Goal: Task Accomplishment & Management: Manage account settings

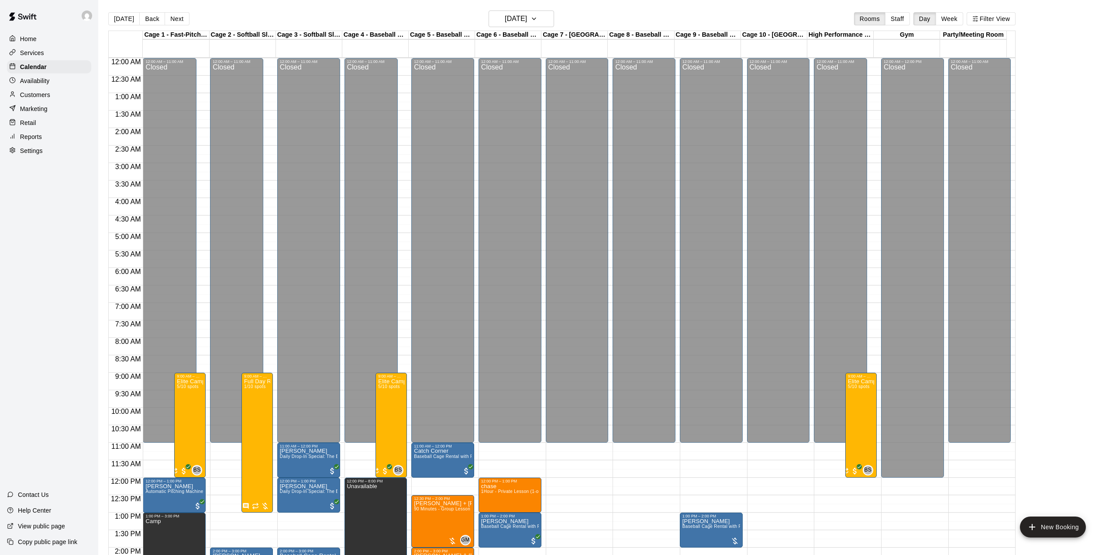
scroll to position [306, 0]
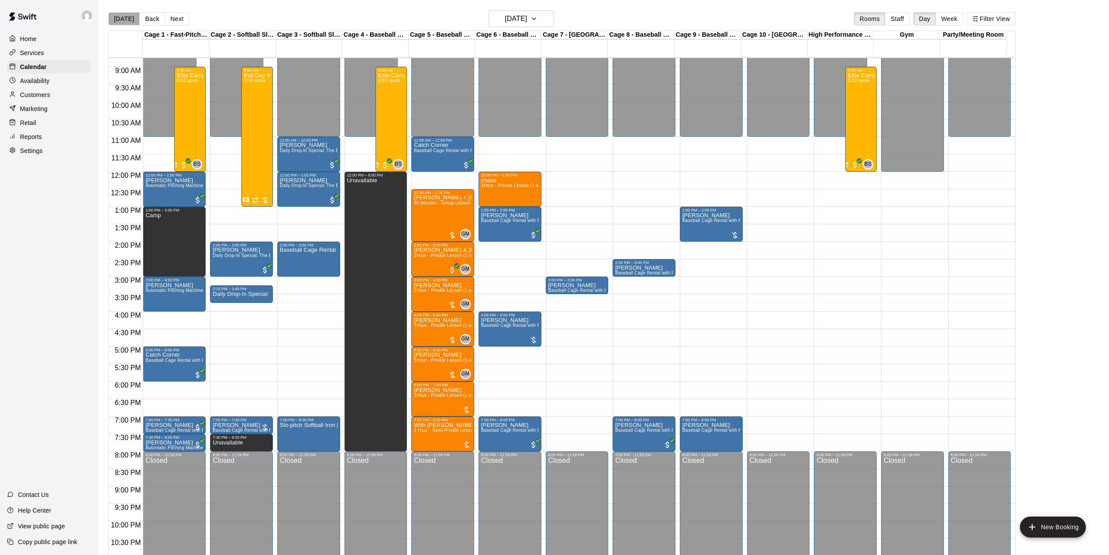
click at [124, 18] on button "[DATE]" at bounding box center [123, 18] width 31 height 13
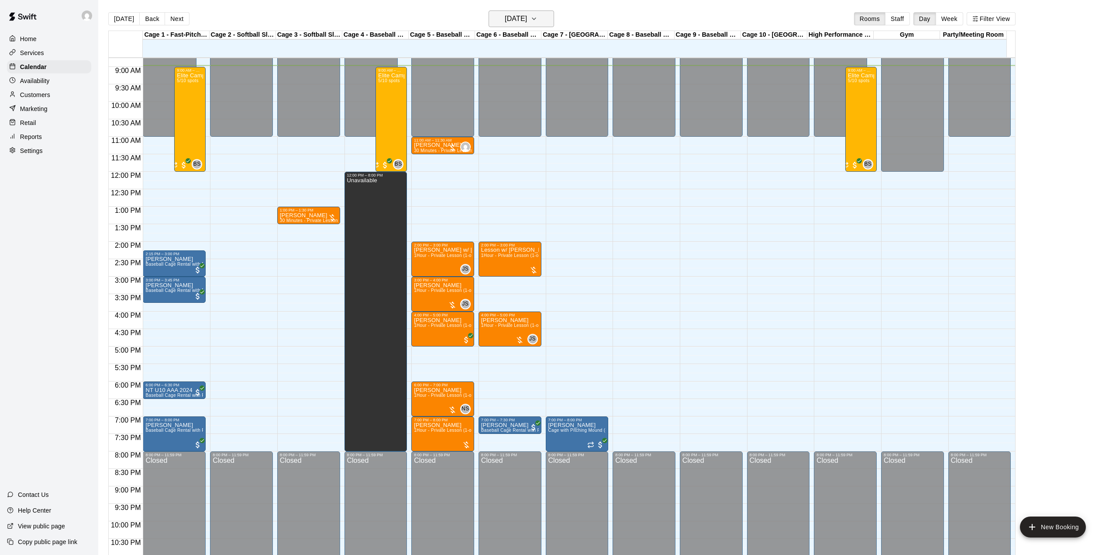
click at [527, 24] on h6 "[DATE]" at bounding box center [516, 19] width 22 height 12
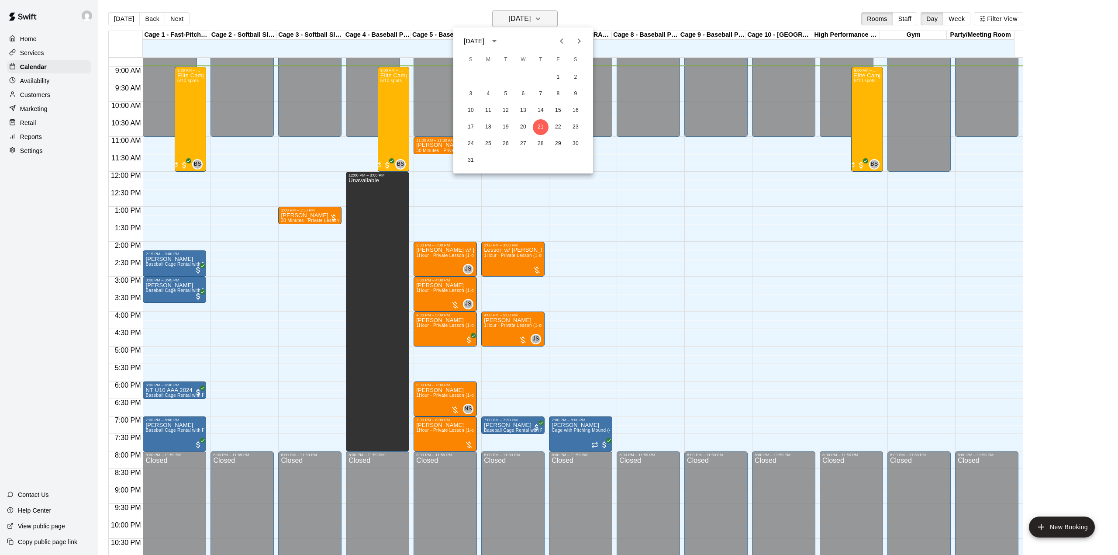
click at [540, 24] on div at bounding box center [559, 277] width 1118 height 555
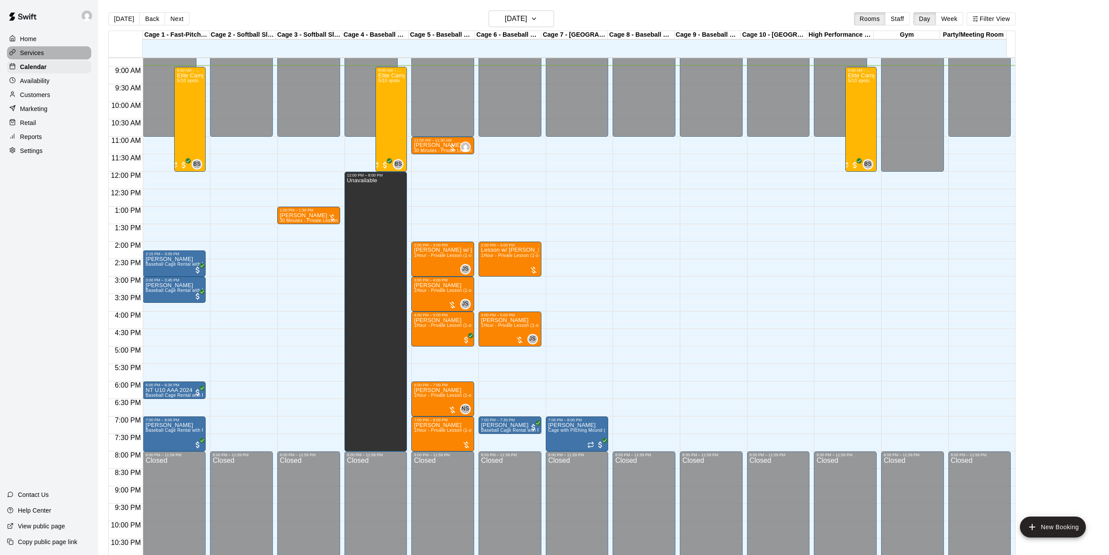
click at [33, 52] on p "Services" at bounding box center [32, 52] width 24 height 9
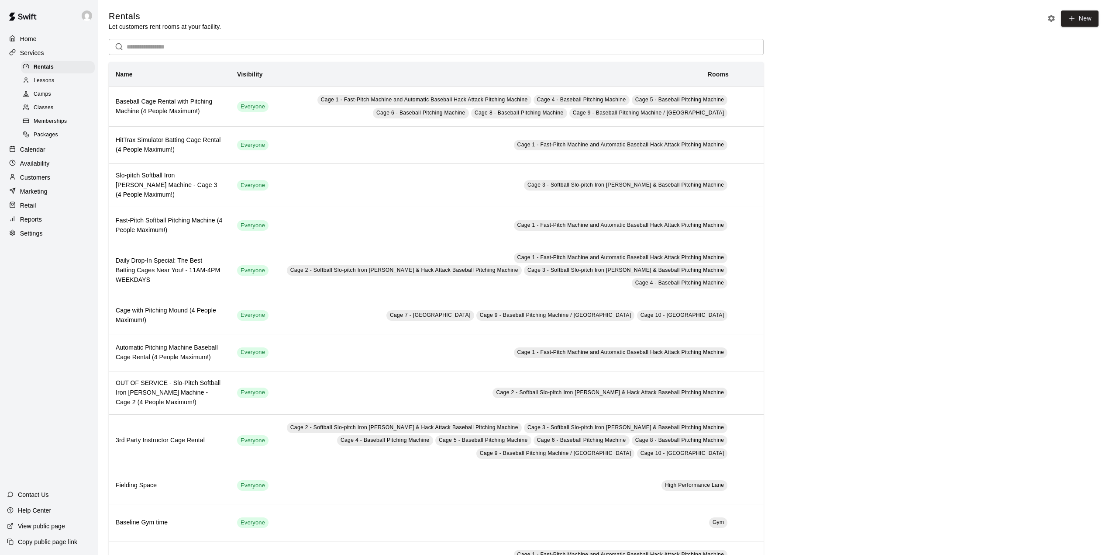
click at [44, 112] on span "Classes" at bounding box center [44, 107] width 20 height 9
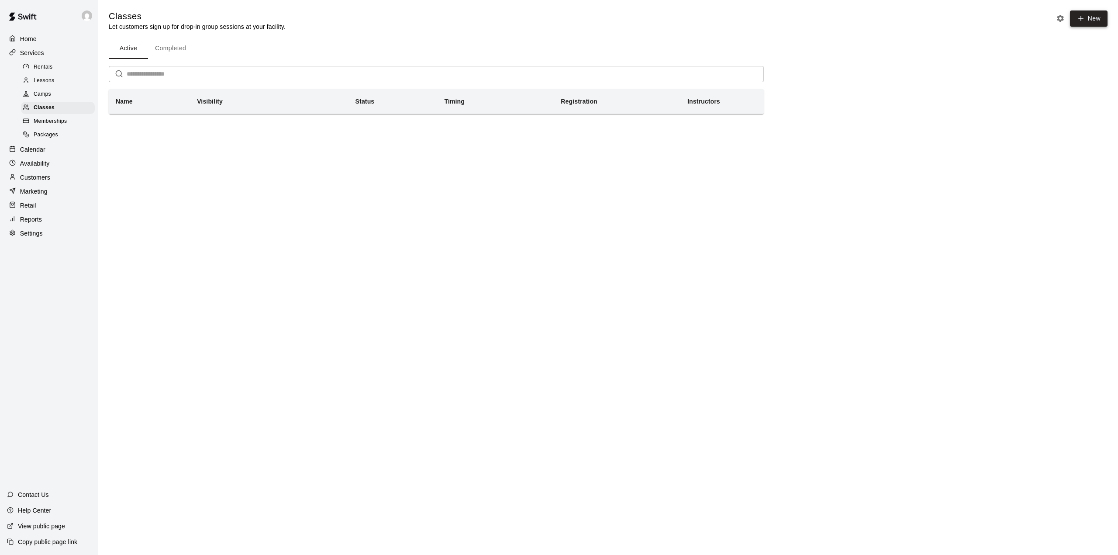
click at [1086, 16] on button "New" at bounding box center [1089, 18] width 38 height 16
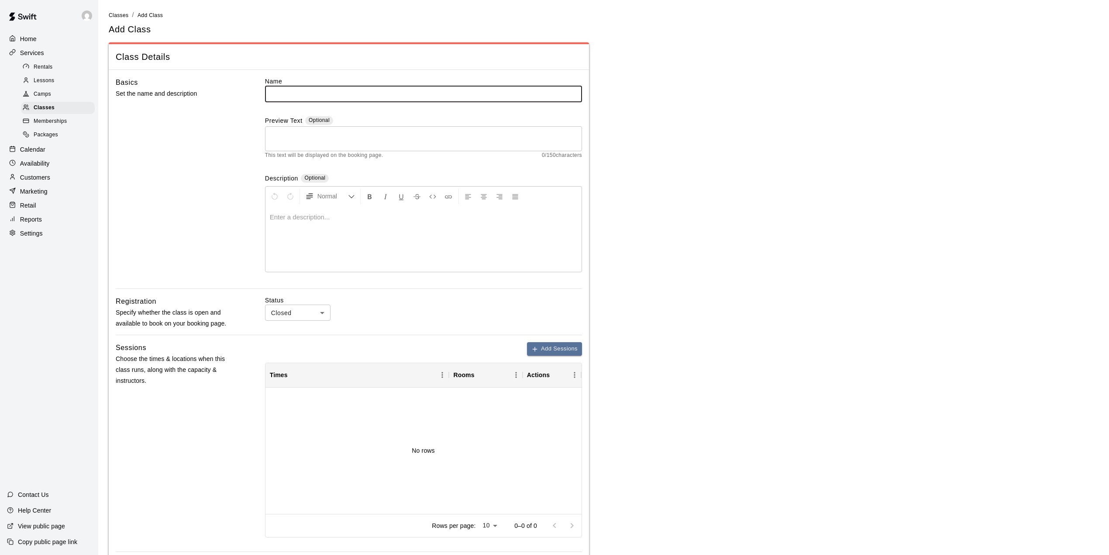
click at [293, 94] on input "text" at bounding box center [423, 94] width 317 height 16
type input "*"
type input "**********"
click at [318, 311] on body "**********" at bounding box center [559, 360] width 1118 height 720
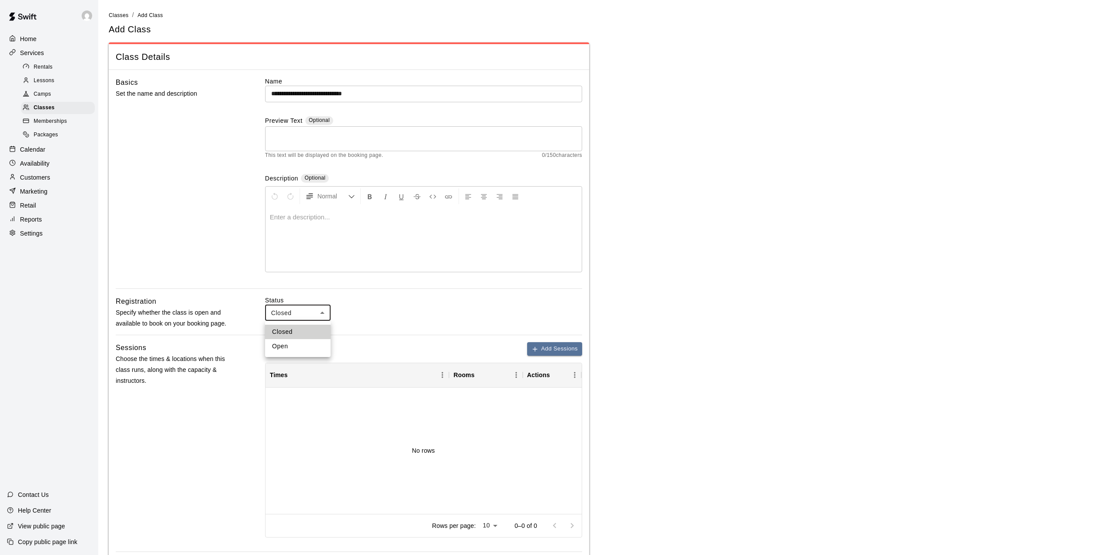
click at [293, 346] on li "Open" at bounding box center [297, 346] width 65 height 14
type input "****"
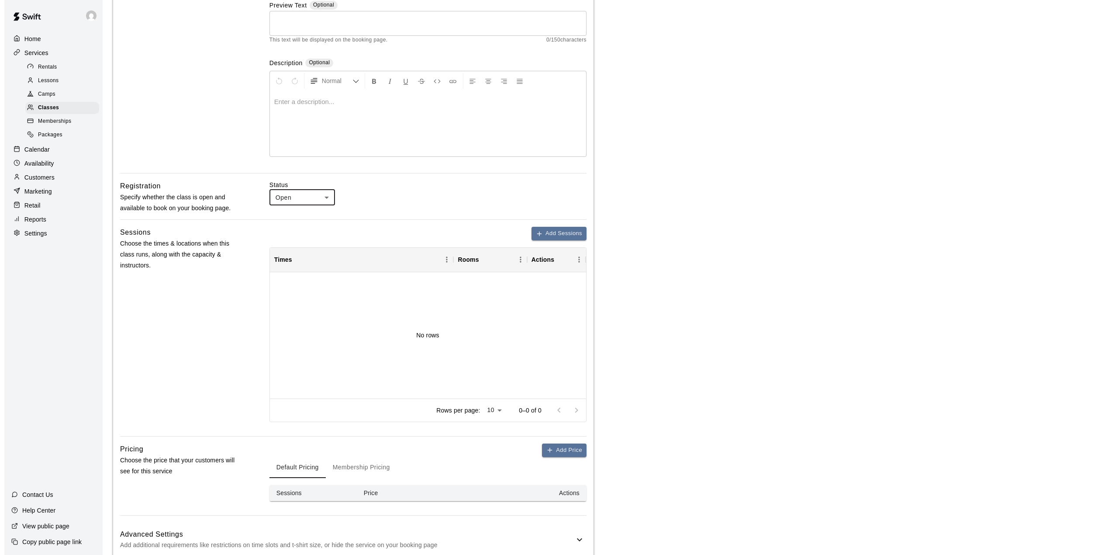
scroll to position [116, 0]
click at [547, 238] on button "Add Sessions" at bounding box center [554, 233] width 55 height 14
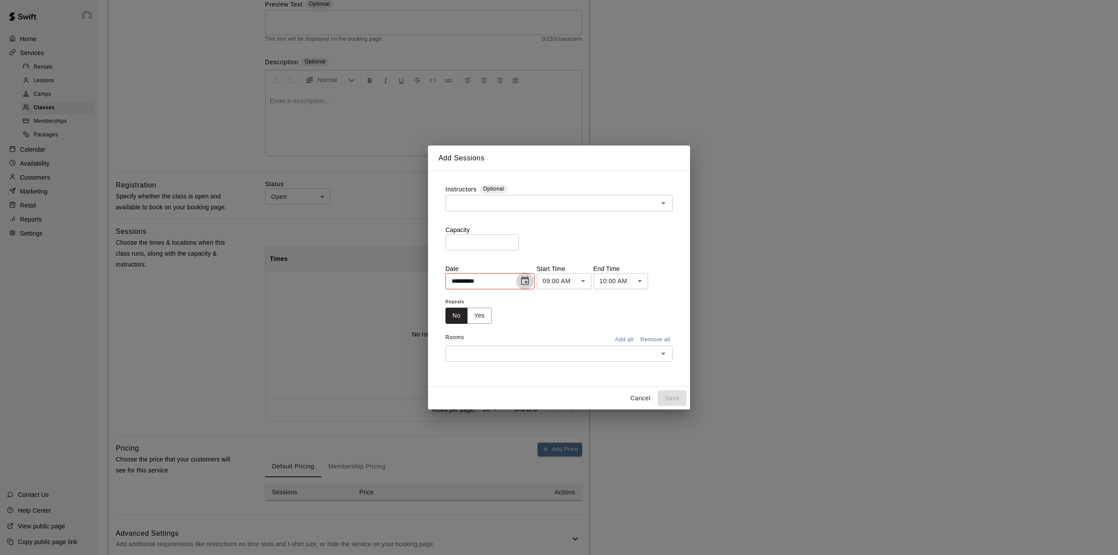
click at [530, 279] on icon "Choose date, selected date is Aug 19, 2025" at bounding box center [525, 281] width 10 height 10
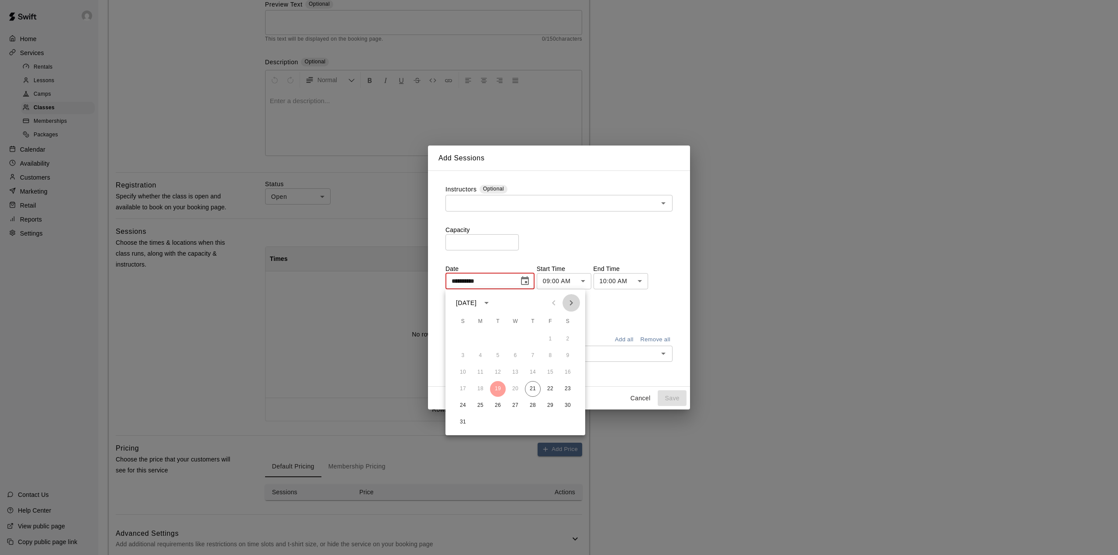
click at [573, 299] on icon "Next month" at bounding box center [571, 302] width 10 height 10
click at [570, 350] on button "13" at bounding box center [568, 356] width 16 height 16
type input "**********"
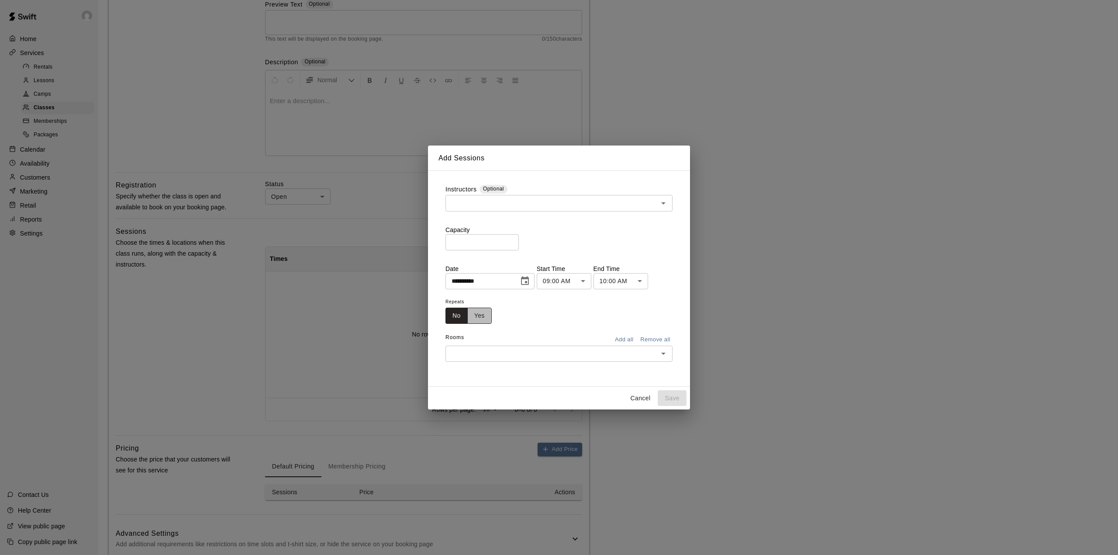
click at [485, 318] on button "Yes" at bounding box center [479, 315] width 24 height 16
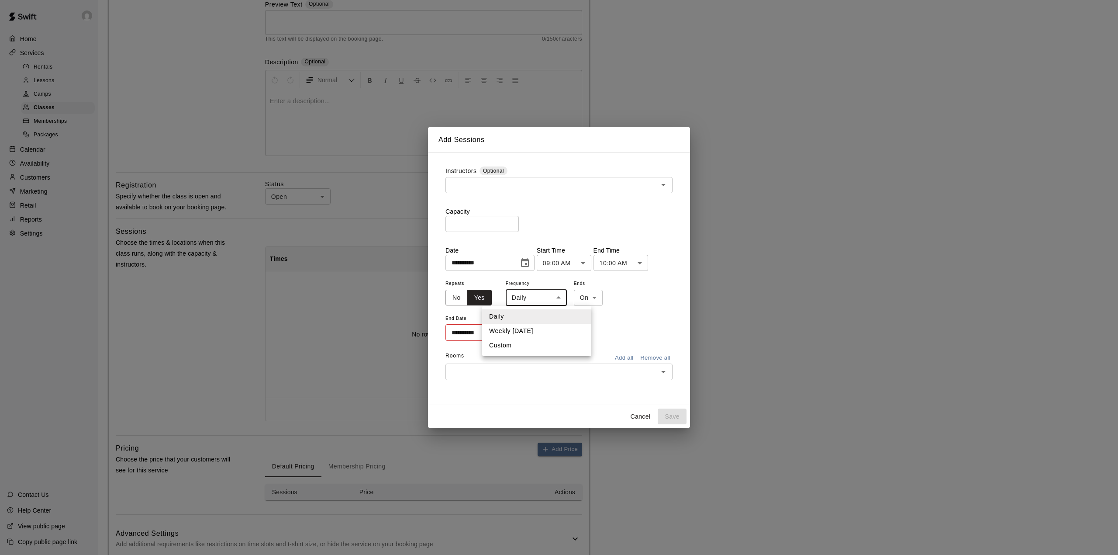
click at [558, 295] on body "**********" at bounding box center [559, 244] width 1118 height 720
click at [528, 331] on li "Weekly [DATE]" at bounding box center [536, 331] width 109 height 14
type input "******"
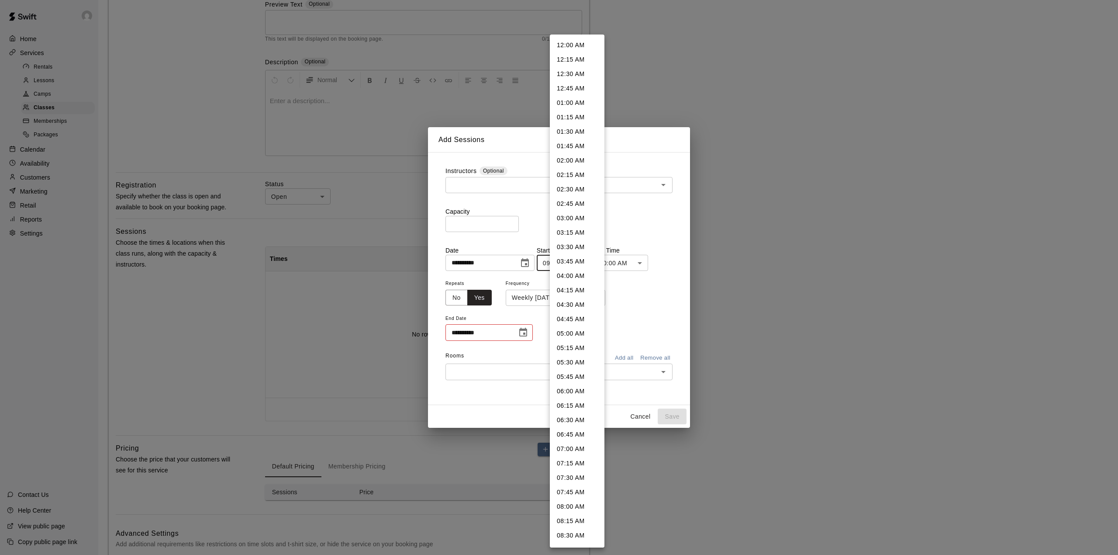
click at [589, 261] on body "**********" at bounding box center [559, 244] width 1118 height 720
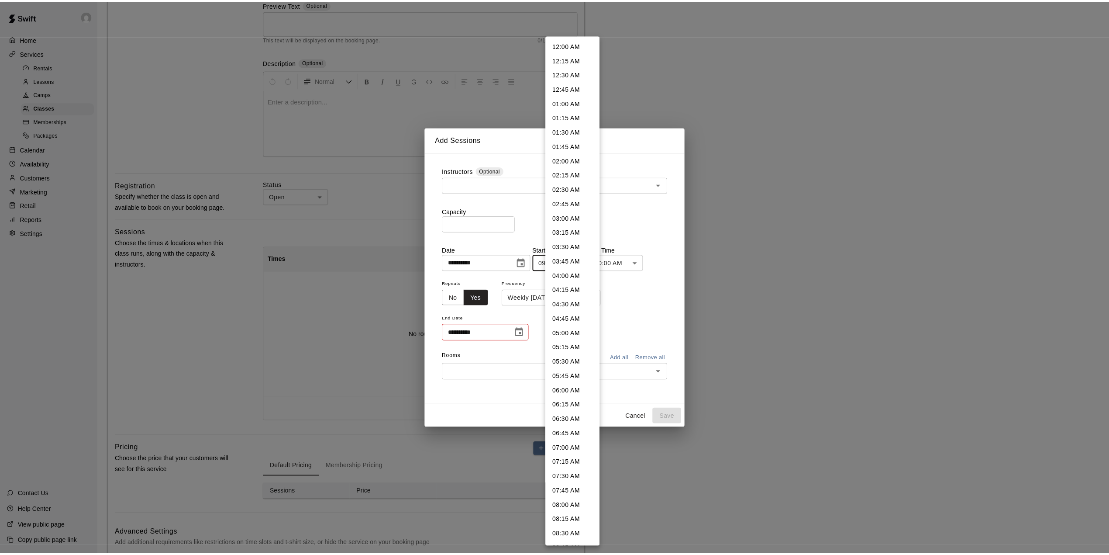
scroll to position [273, 0]
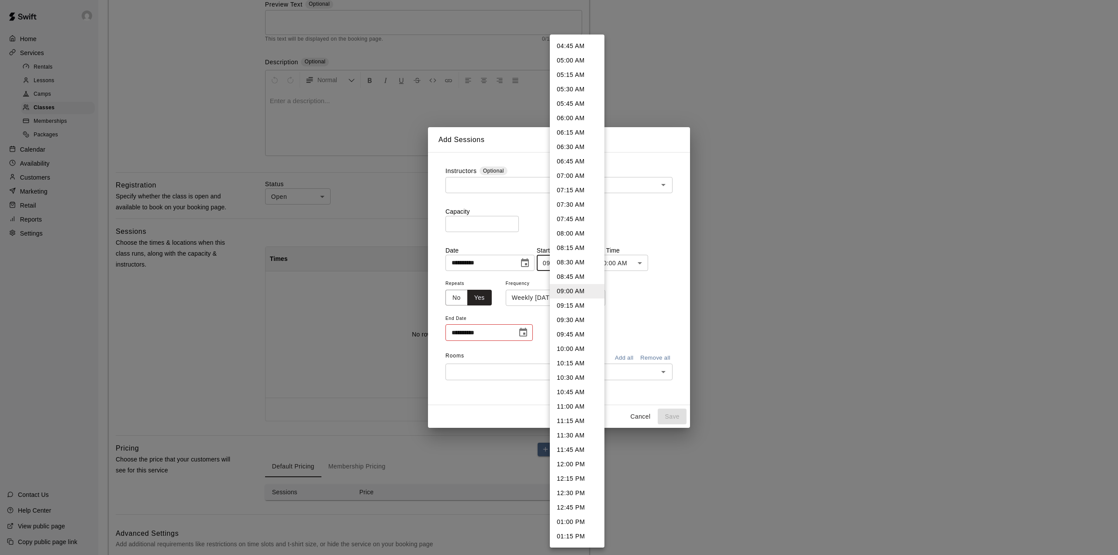
click at [576, 378] on li "10:30 AM" at bounding box center [577, 377] width 55 height 14
type input "********"
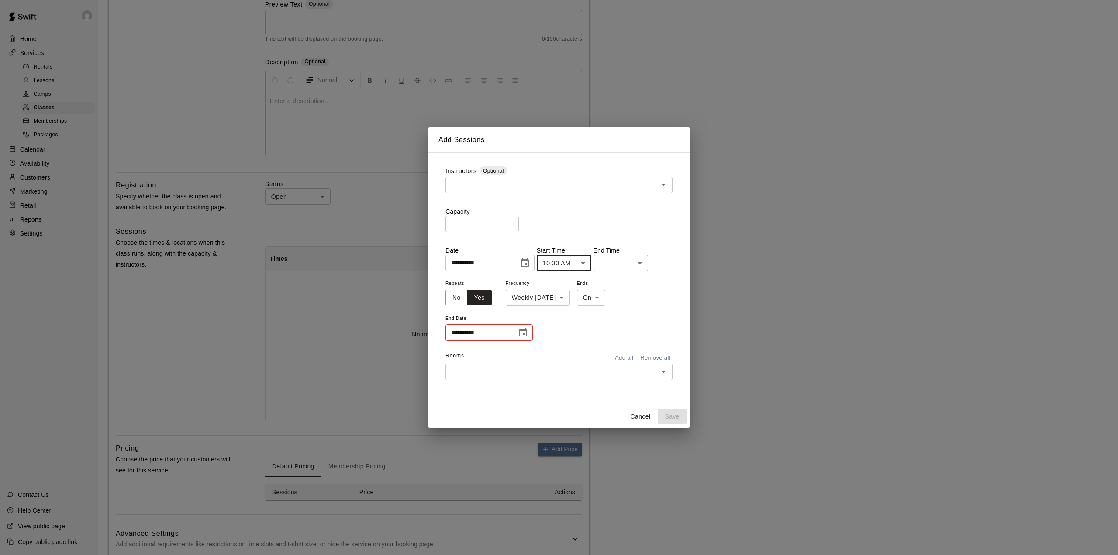
click at [638, 262] on body "**********" at bounding box center [559, 244] width 1118 height 720
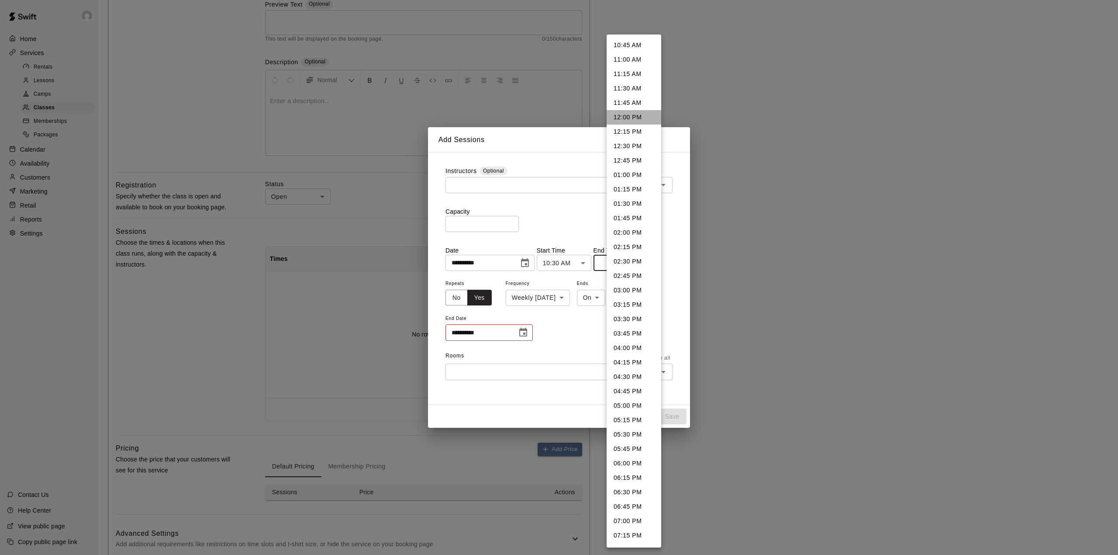
click at [636, 116] on li "12:00 PM" at bounding box center [633, 117] width 55 height 14
type input "********"
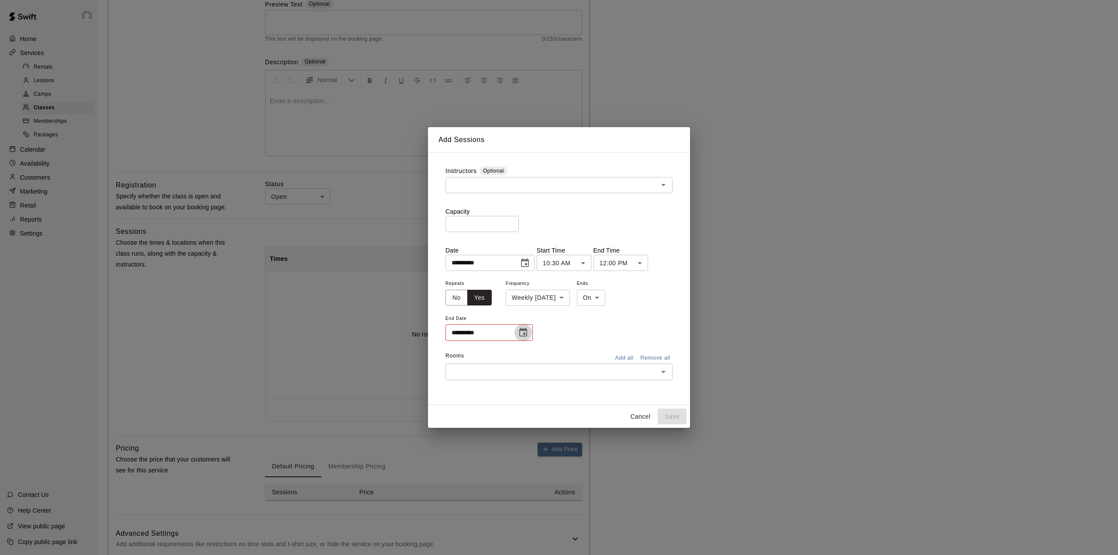
click at [523, 334] on icon "Choose date" at bounding box center [523, 332] width 10 height 10
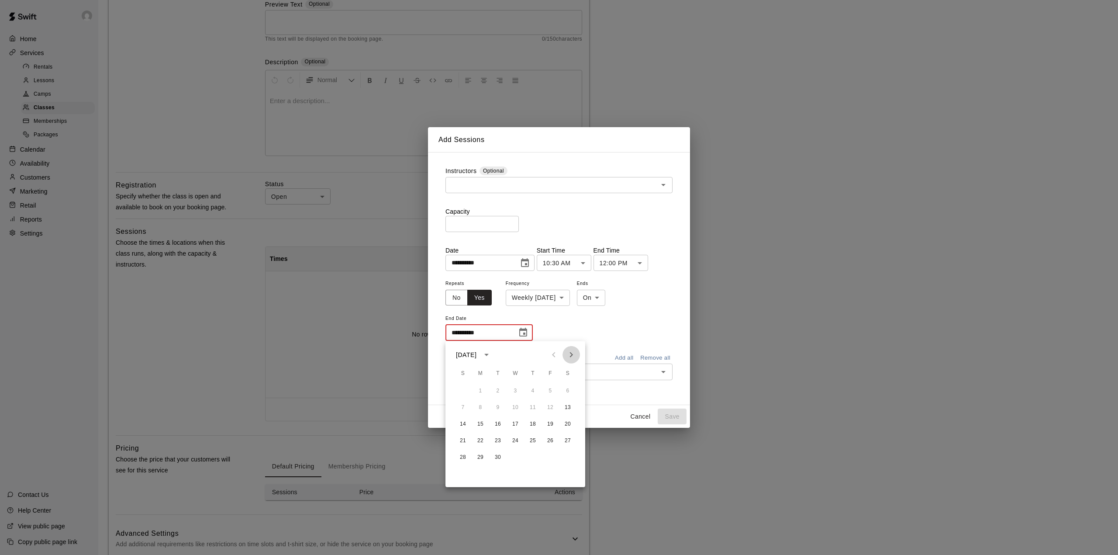
click at [572, 355] on icon "Next month" at bounding box center [571, 354] width 3 height 5
click at [568, 422] on button "18" at bounding box center [568, 424] width 16 height 16
type input "**********"
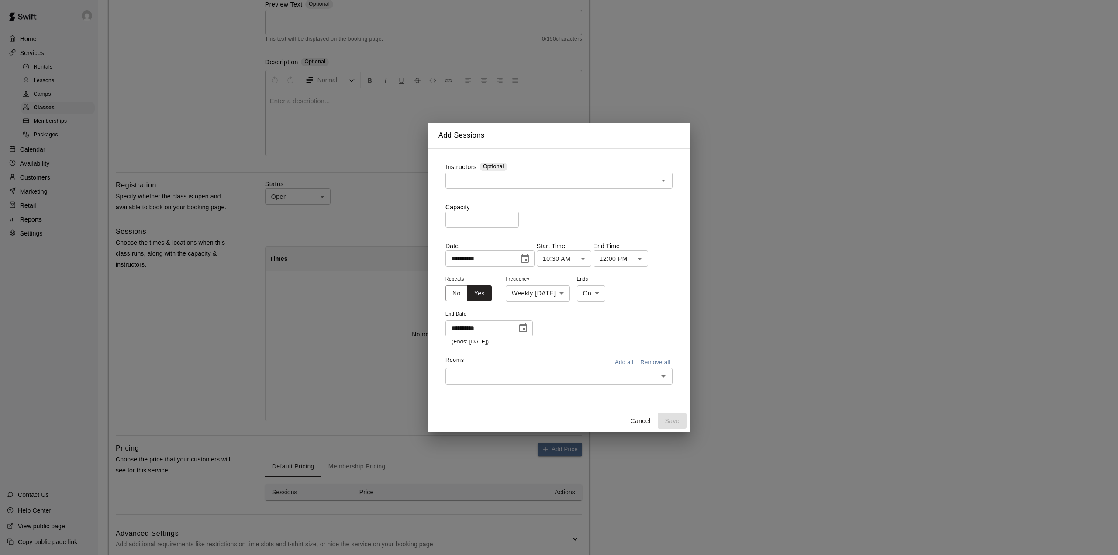
click at [613, 376] on input "text" at bounding box center [551, 375] width 207 height 11
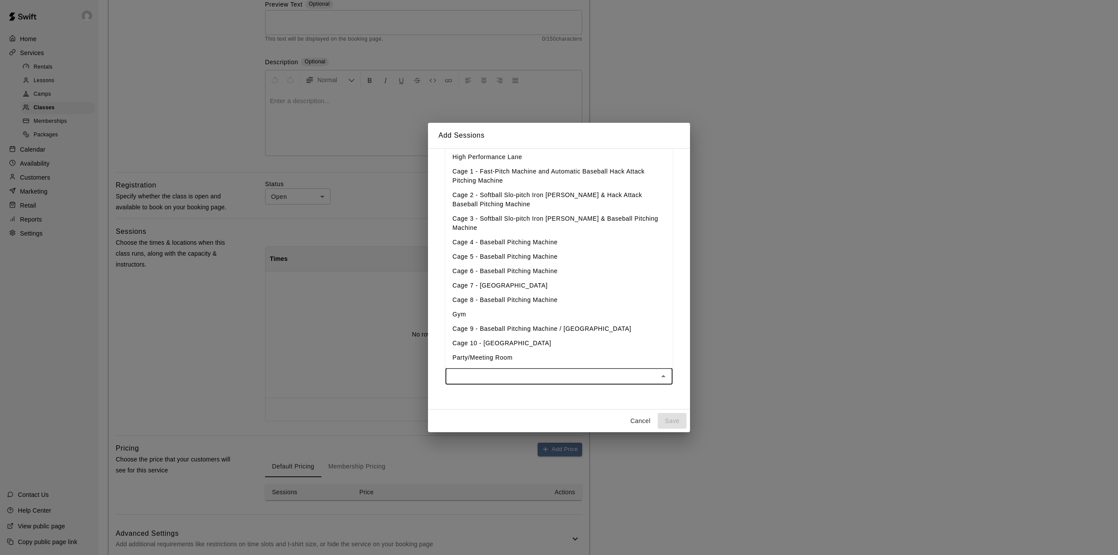
click at [503, 161] on li "High Performance Lane" at bounding box center [558, 156] width 227 height 14
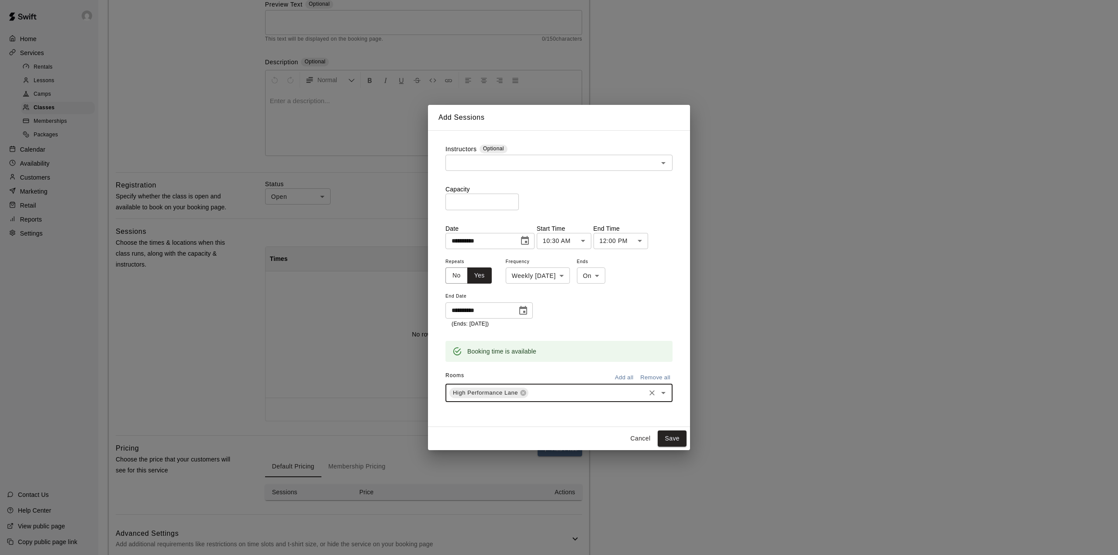
click at [594, 394] on input "text" at bounding box center [587, 392] width 114 height 11
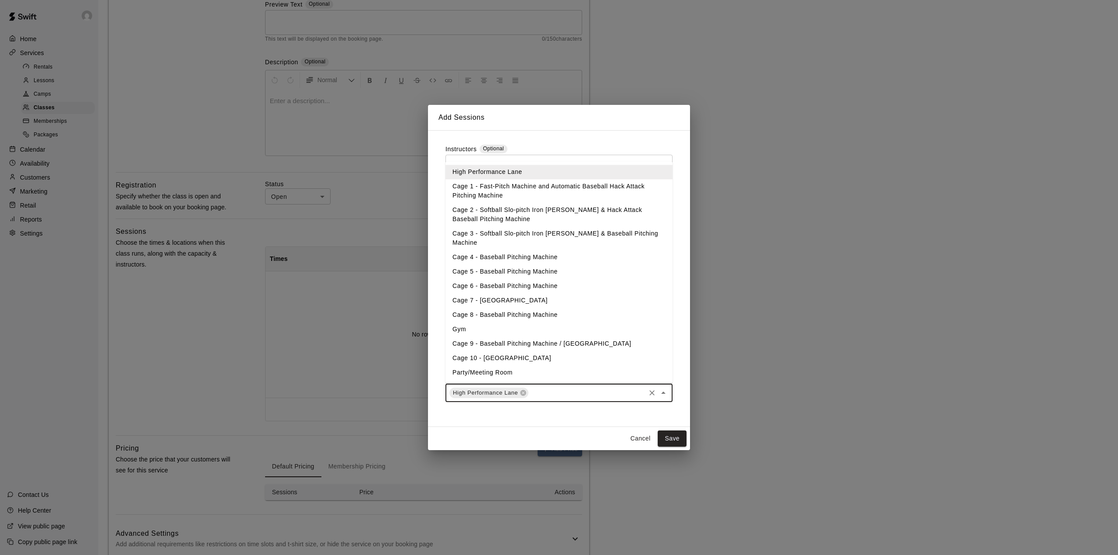
click at [505, 203] on li "Cage 1 - Fast-Pitch Machine and Automatic Baseball Hack Attack Pitching Machine" at bounding box center [558, 191] width 227 height 24
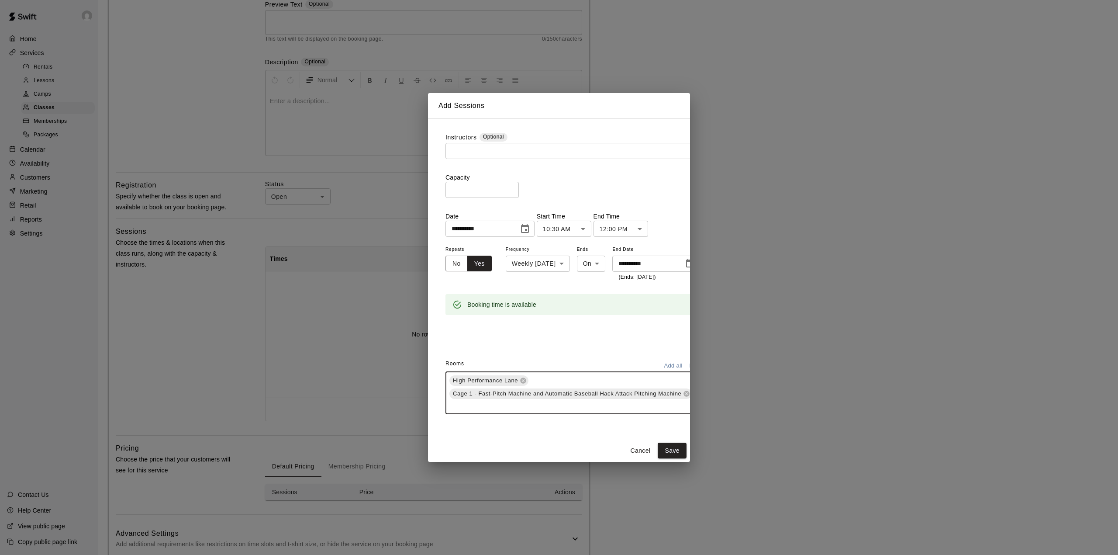
click at [577, 400] on input "text" at bounding box center [570, 405] width 245 height 11
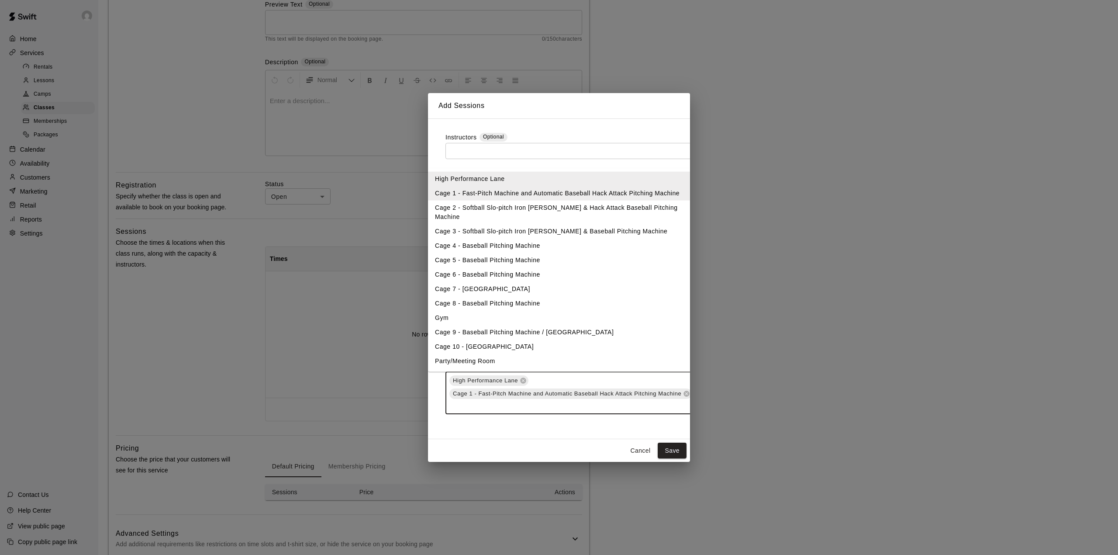
click at [523, 213] on li "Cage 2 - Softball Slo-pitch Iron [PERSON_NAME] & Hack Attack Baseball Pitching …" at bounding box center [566, 212] width 276 height 24
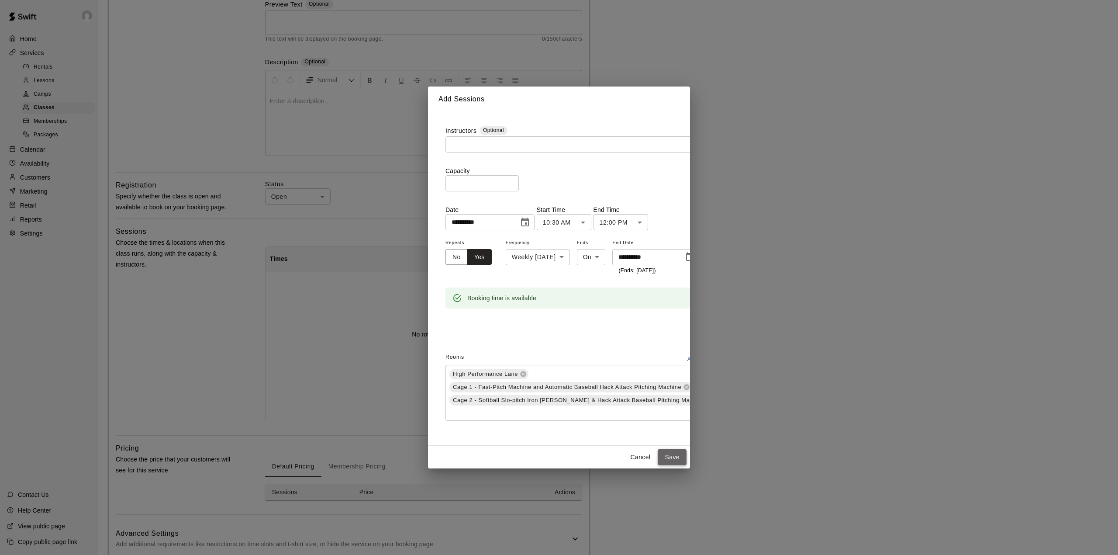
click at [678, 459] on button "Save" at bounding box center [672, 457] width 29 height 16
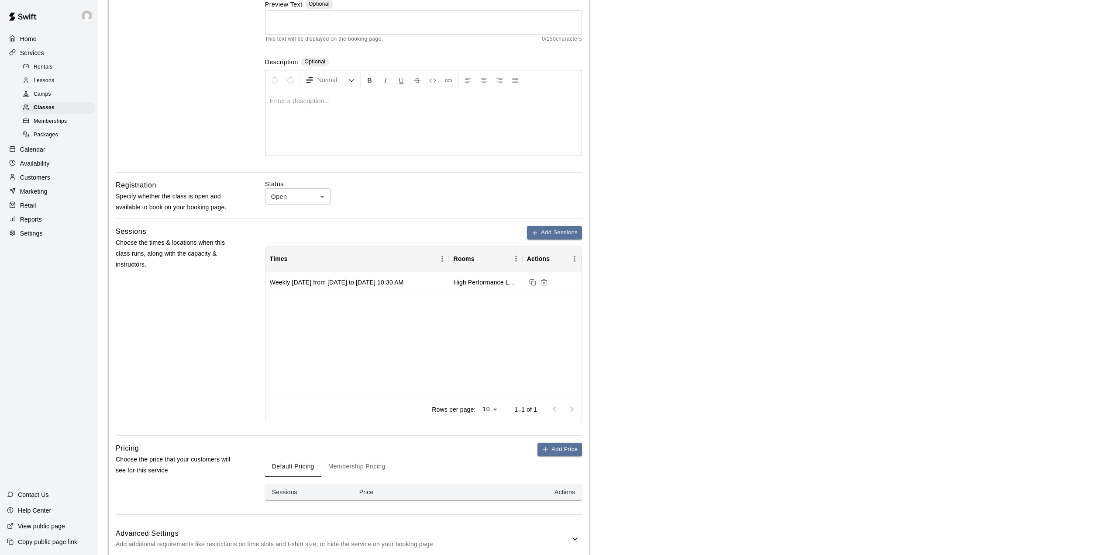
scroll to position [166, 0]
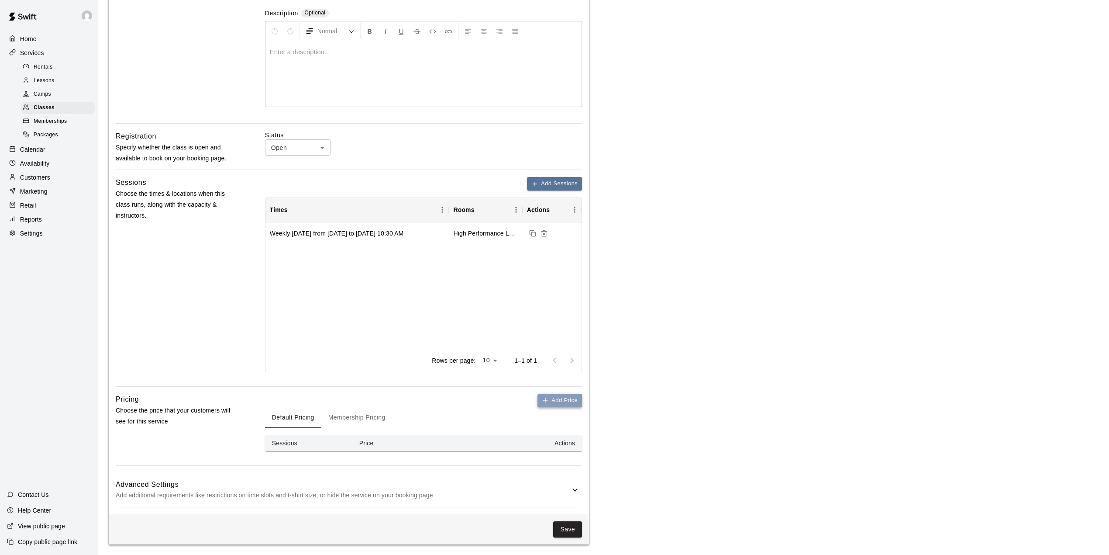
click at [562, 397] on button "Add Price" at bounding box center [560, 400] width 45 height 14
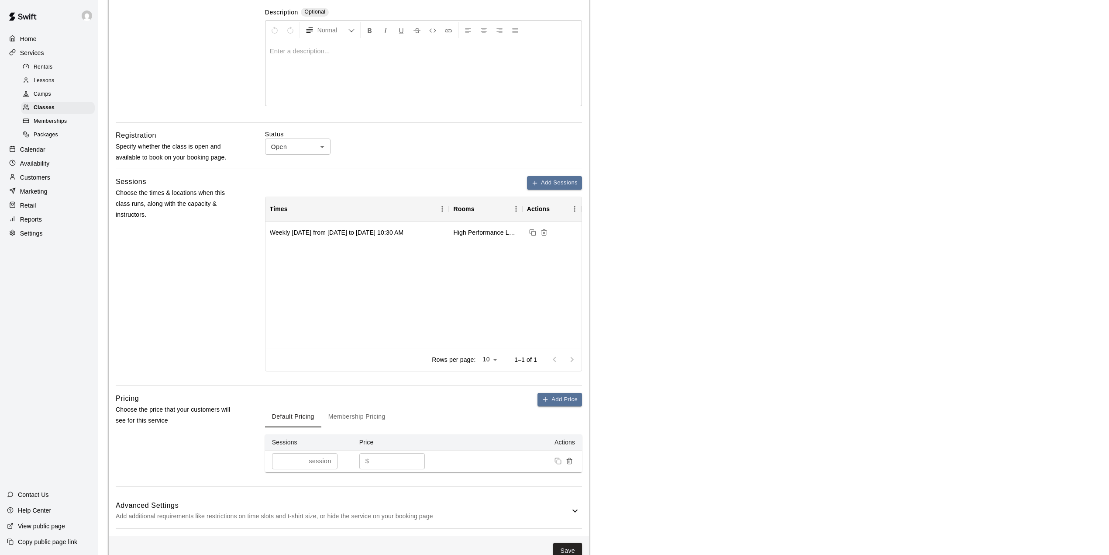
click at [402, 461] on input "*" at bounding box center [398, 461] width 52 height 16
click at [301, 463] on input "*" at bounding box center [287, 461] width 30 height 16
click at [300, 460] on input "*" at bounding box center [287, 461] width 30 height 16
click at [300, 460] on input "*" at bounding box center [289, 461] width 34 height 16
click at [300, 460] on input "*" at bounding box center [287, 461] width 30 height 16
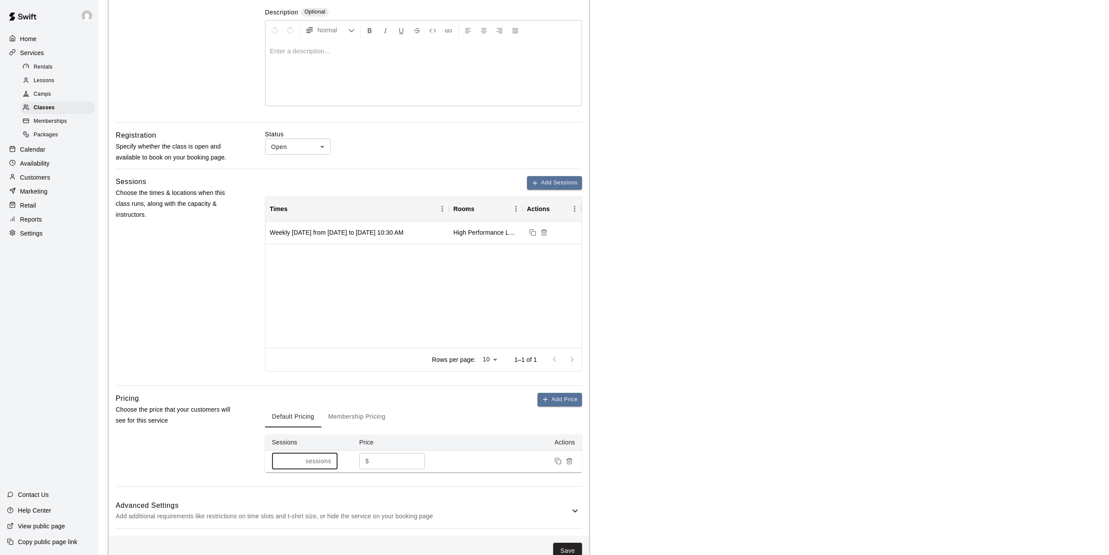
click at [300, 460] on input "*" at bounding box center [287, 461] width 30 height 16
type input "*"
click at [300, 460] on input "*" at bounding box center [287, 461] width 30 height 16
click at [392, 456] on input "*" at bounding box center [398, 461] width 52 height 16
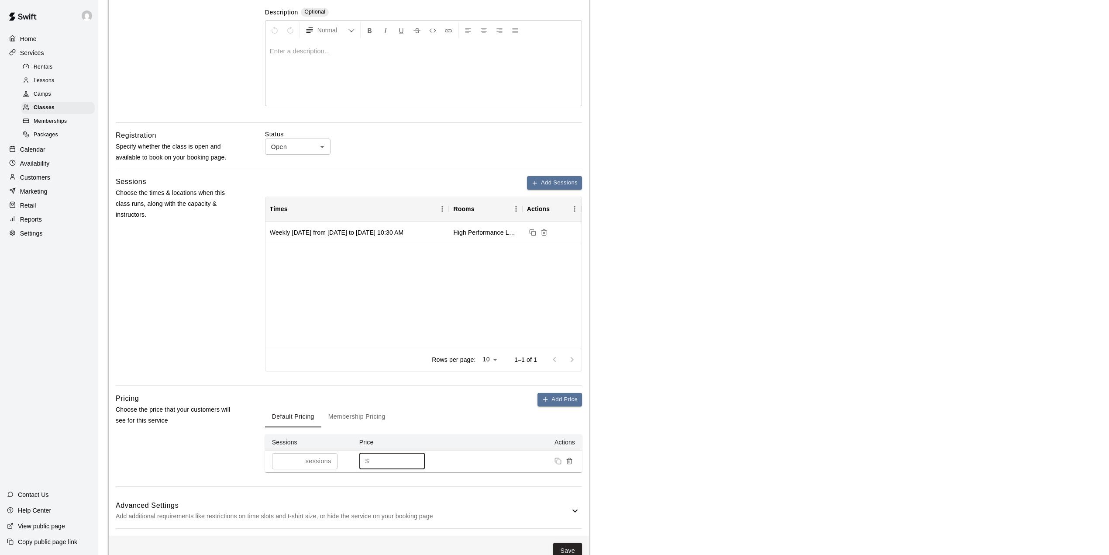
scroll to position [188, 0]
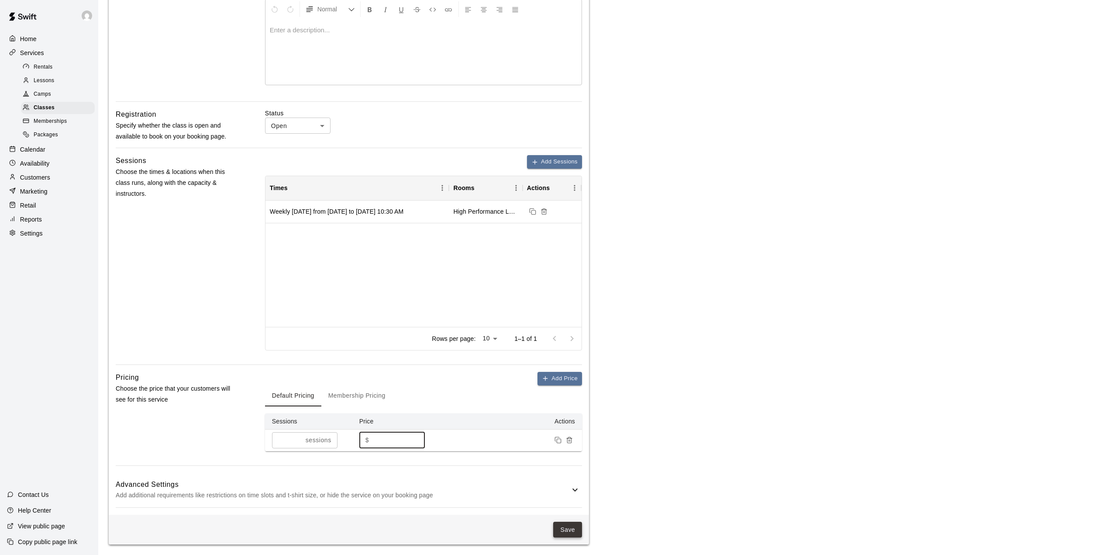
type input "****"
click at [569, 526] on button "Save" at bounding box center [567, 529] width 29 height 16
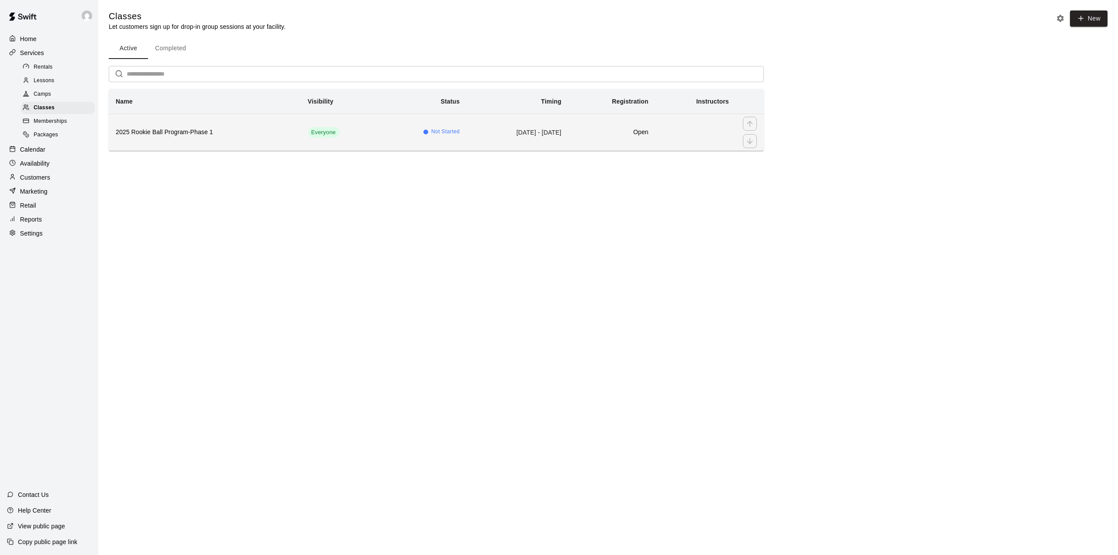
click at [165, 130] on h6 "2025 Rookie Ball Program-Phase 1" at bounding box center [205, 132] width 178 height 10
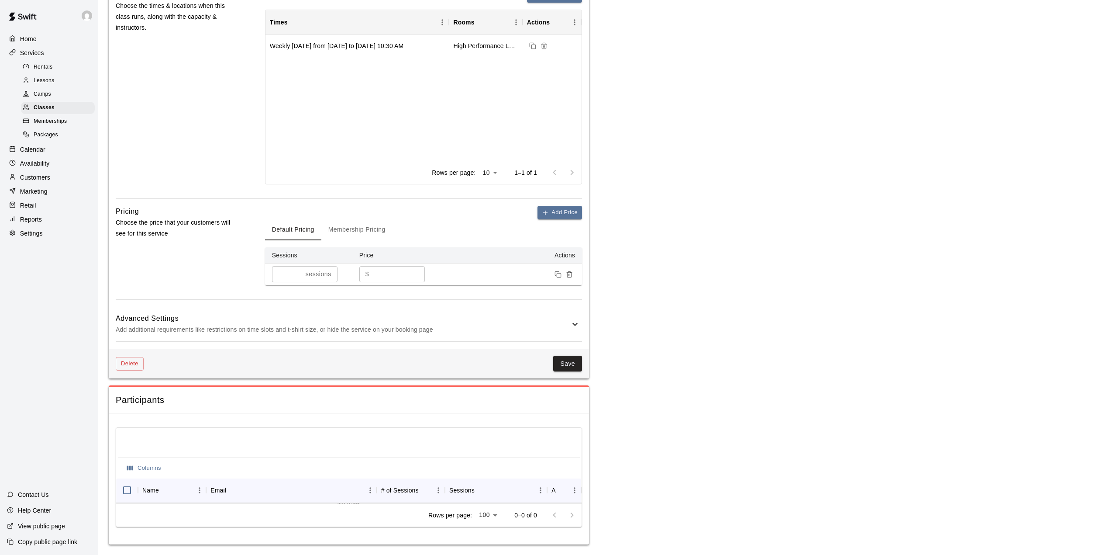
scroll to position [356, 0]
click at [170, 420] on div "Columns Name Email # of Sessions Sessions Actions No rows Rows per page: 100 **…" at bounding box center [349, 478] width 480 height 131
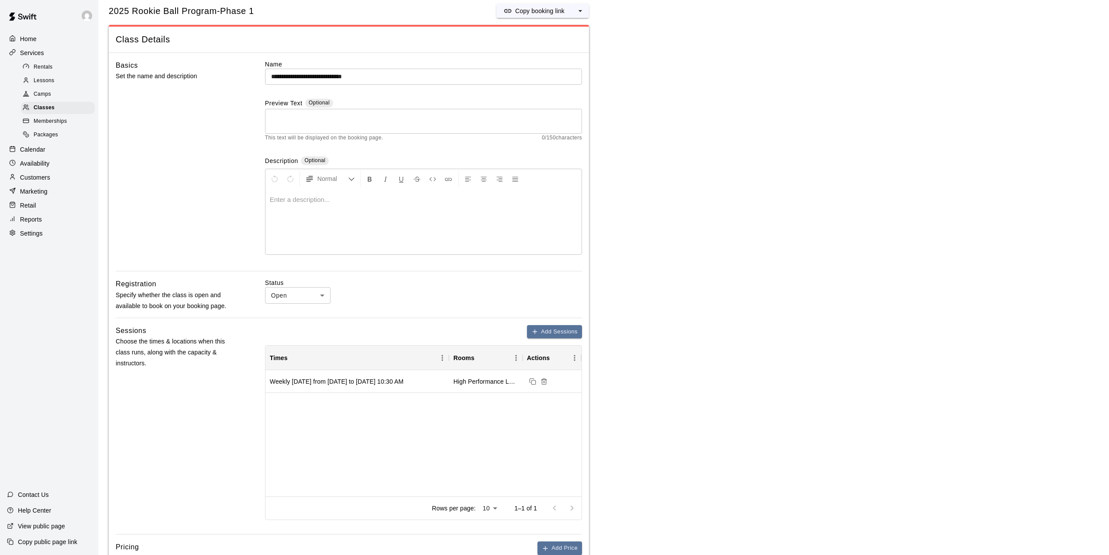
scroll to position [0, 0]
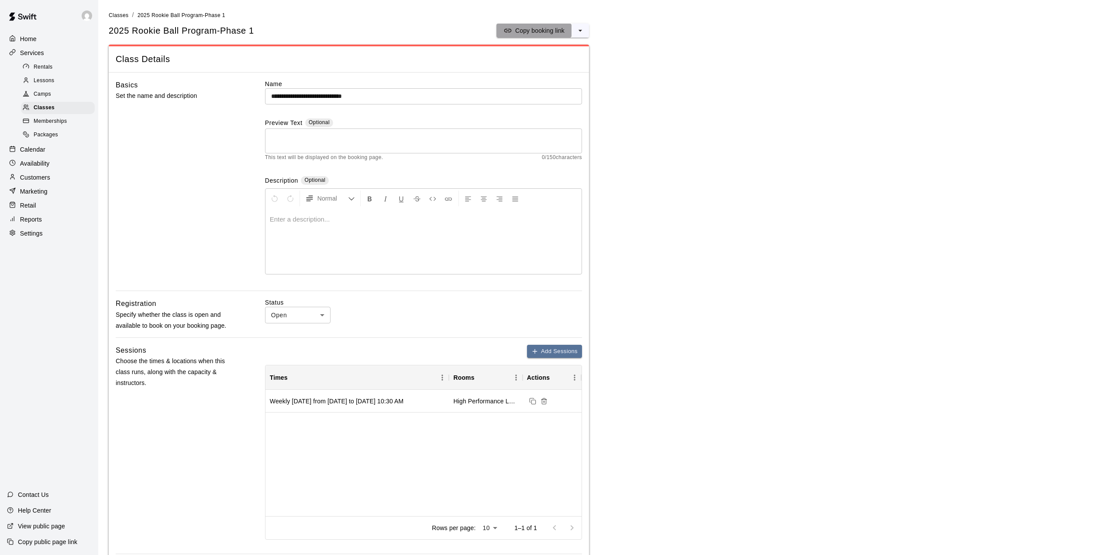
click at [549, 31] on p "Copy booking link" at bounding box center [539, 30] width 49 height 9
click at [577, 27] on icon "select merge strategy" at bounding box center [580, 30] width 9 height 9
click at [548, 51] on h6 "Copy booking link" at bounding box center [548, 48] width 49 height 10
click at [32, 40] on p "Home" at bounding box center [28, 38] width 17 height 9
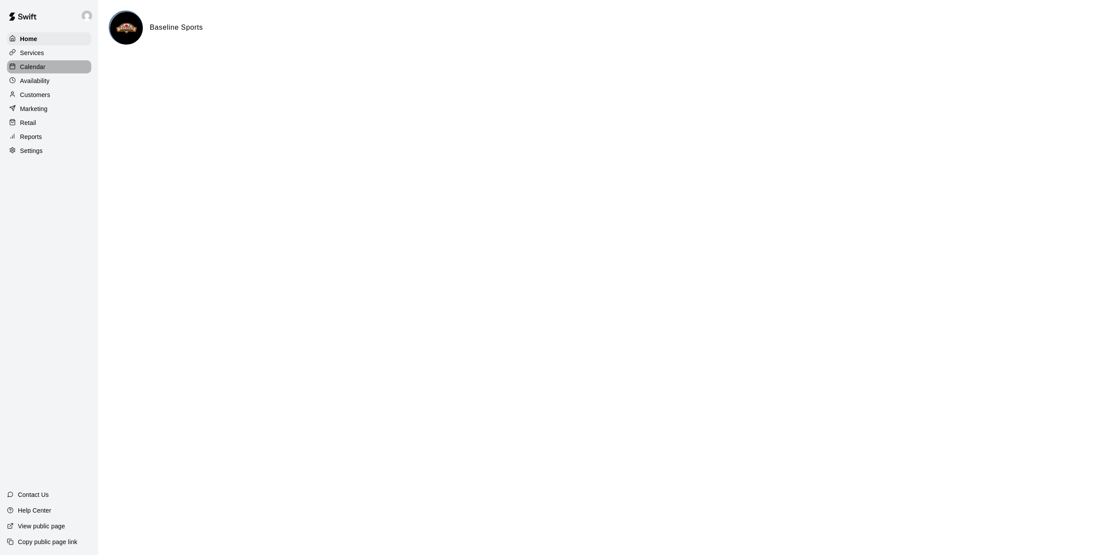
click at [38, 71] on p "Calendar" at bounding box center [32, 66] width 25 height 9
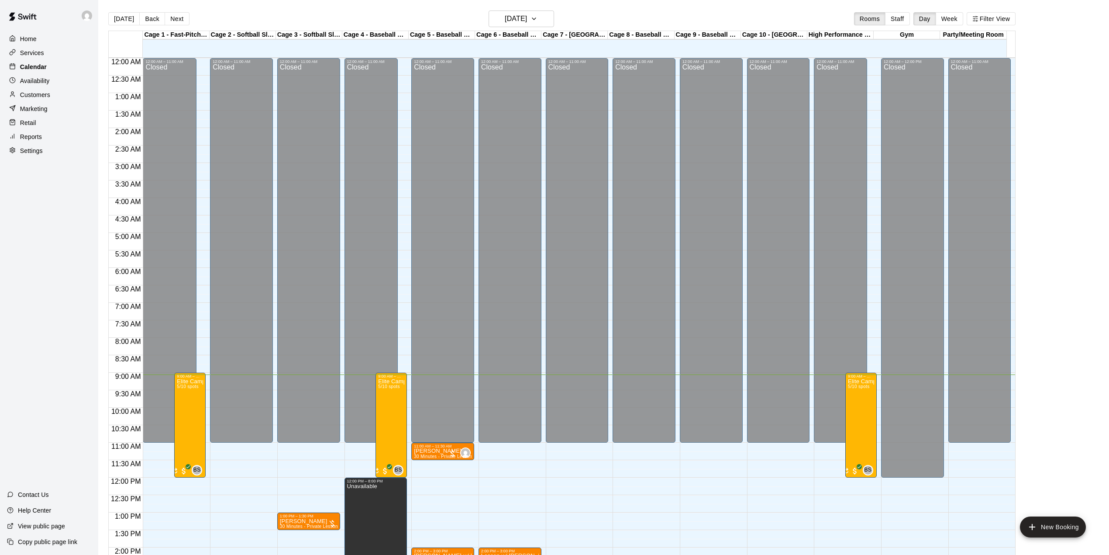
scroll to position [306, 0]
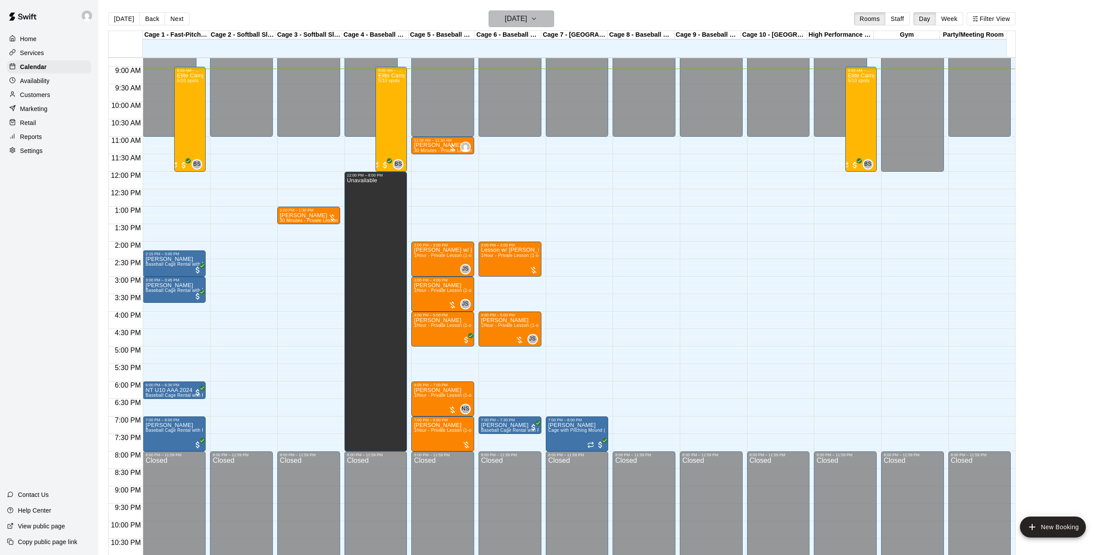
click at [545, 21] on button "[DATE]" at bounding box center [521, 18] width 65 height 17
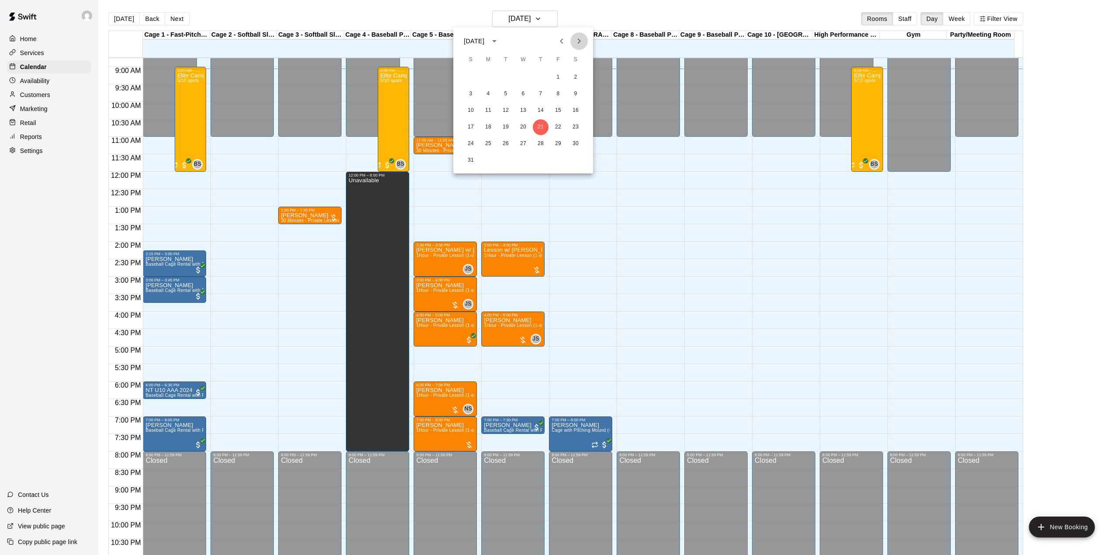
click at [577, 36] on icon "Next month" at bounding box center [579, 41] width 10 height 10
click at [577, 76] on button "6" at bounding box center [576, 77] width 16 height 16
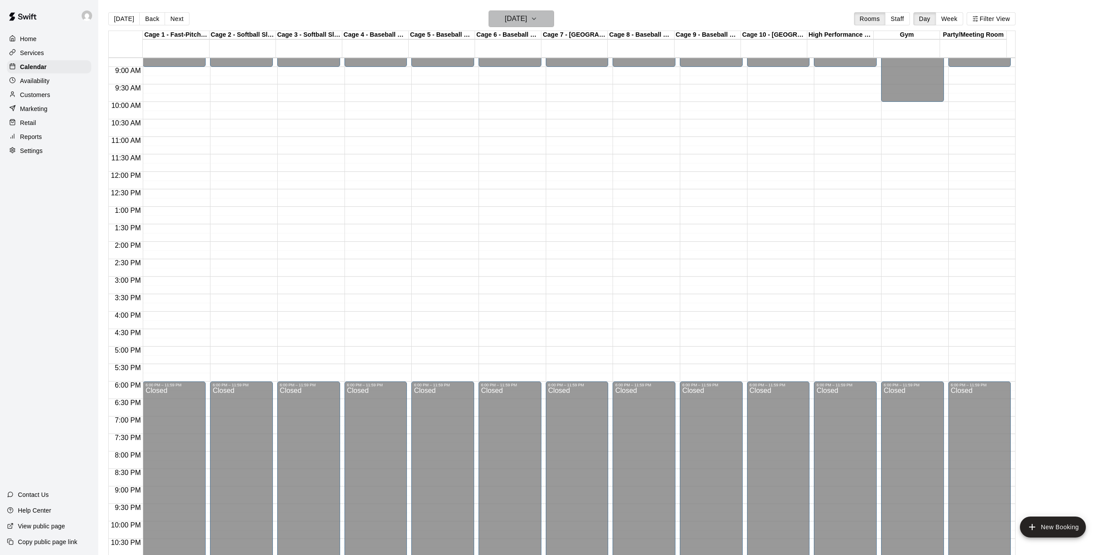
click at [538, 14] on icon "button" at bounding box center [534, 19] width 7 height 10
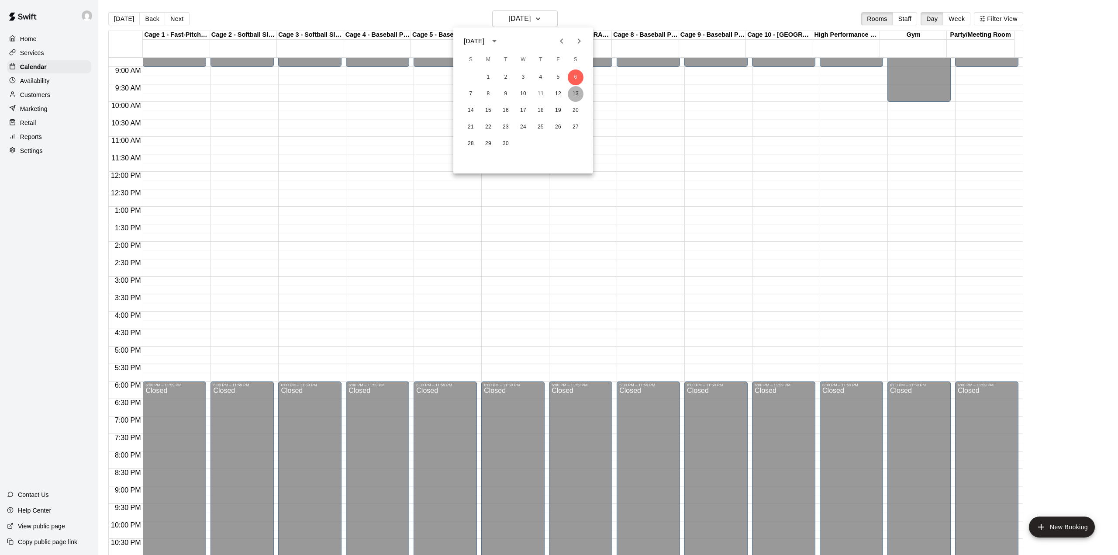
click at [576, 91] on button "13" at bounding box center [576, 94] width 16 height 16
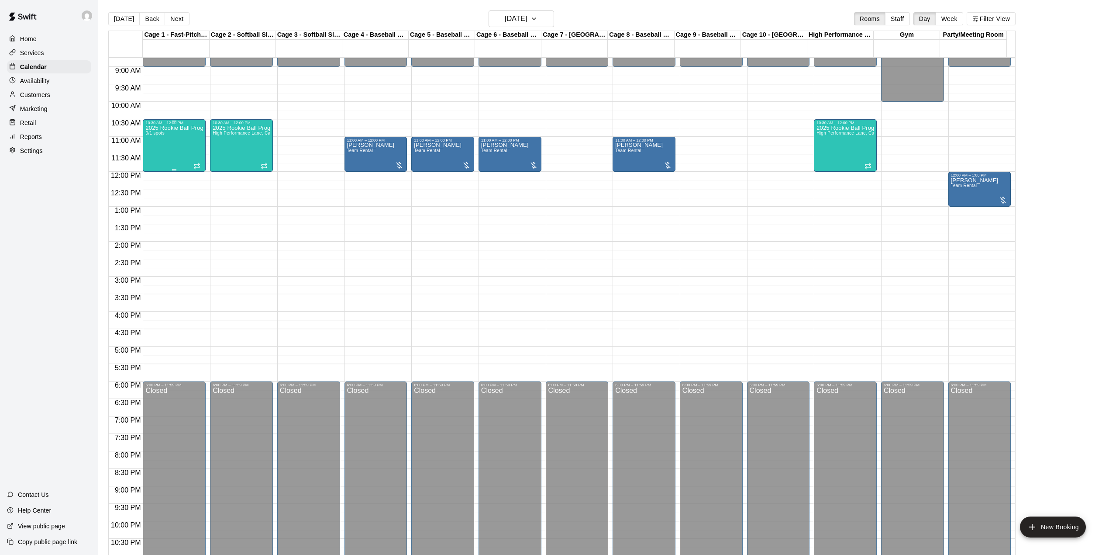
click at [165, 144] on div "2025 Rookie Ball Program-Phase 1 0/1 spots" at bounding box center [174, 402] width 58 height 555
click at [32, 55] on div at bounding box center [559, 277] width 1118 height 555
click at [32, 55] on p "Services" at bounding box center [32, 52] width 24 height 9
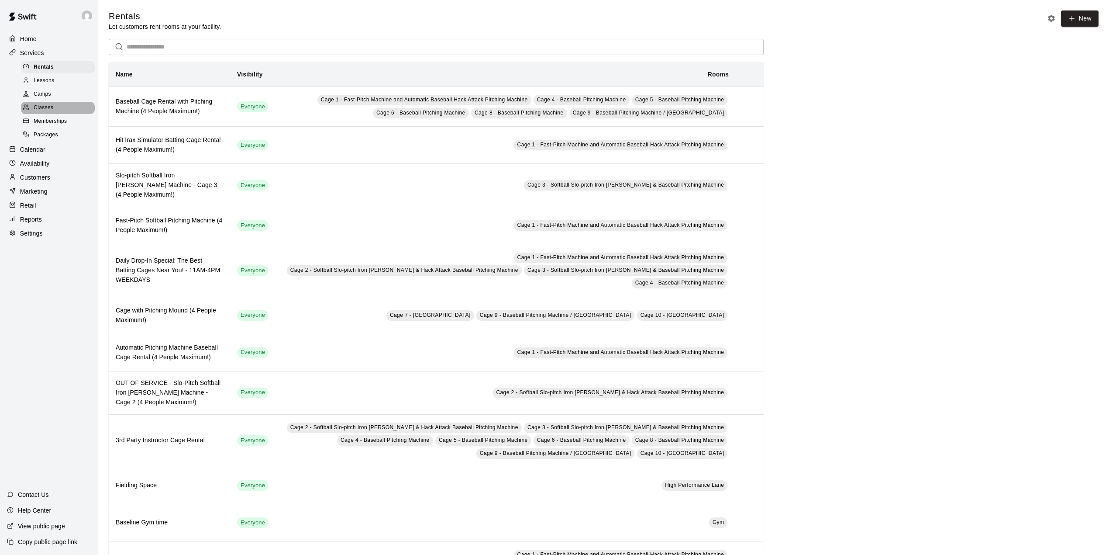
click at [49, 110] on span "Classes" at bounding box center [44, 107] width 20 height 9
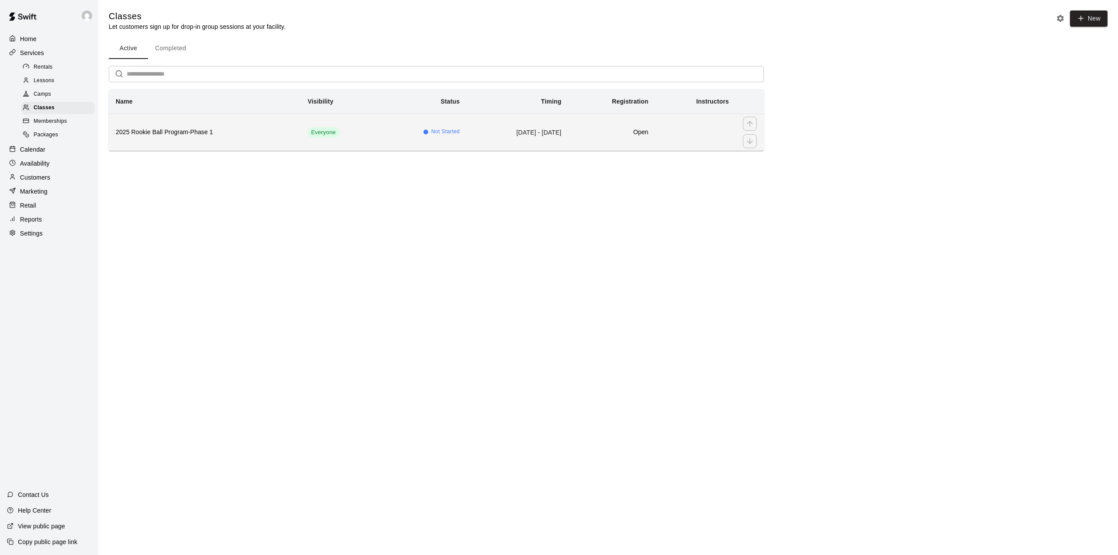
click at [182, 126] on th "2025 Rookie Ball Program-Phase 1" at bounding box center [205, 132] width 192 height 37
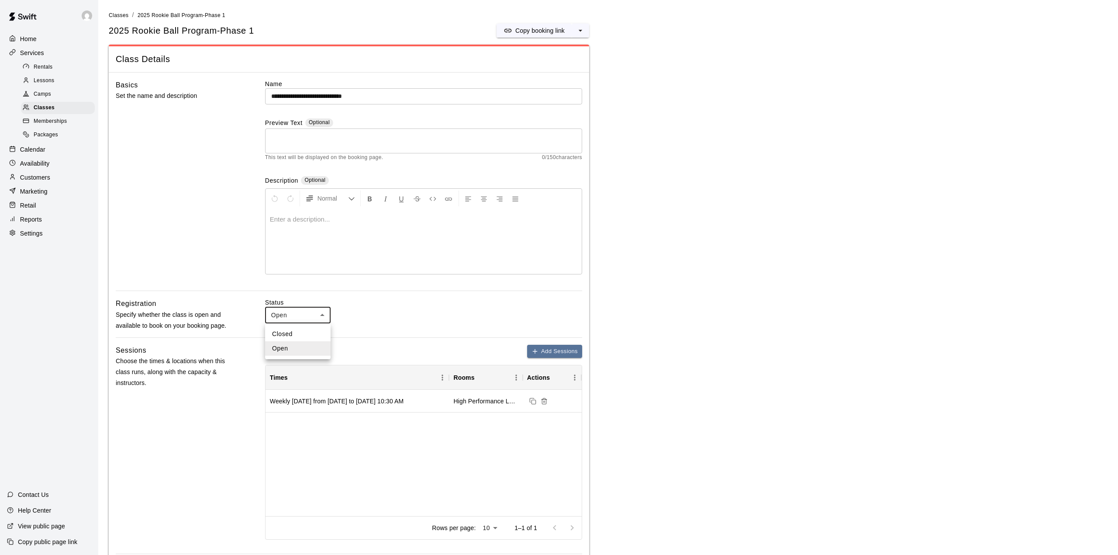
click at [320, 315] on body "**********" at bounding box center [559, 455] width 1118 height 910
click at [290, 348] on li "Open" at bounding box center [297, 348] width 65 height 14
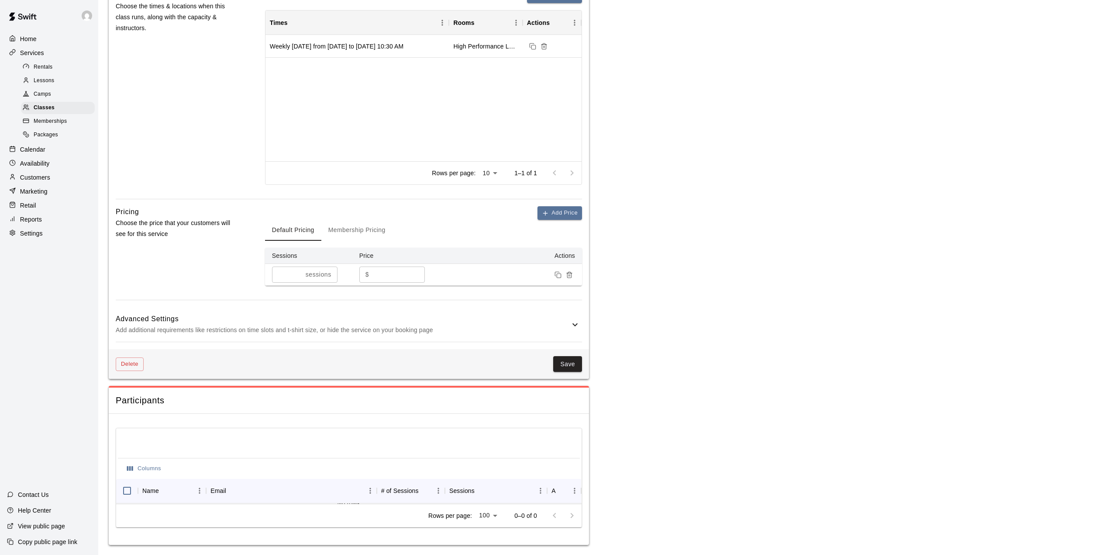
scroll to position [356, 0]
click at [362, 229] on button "Membership Pricing" at bounding box center [356, 229] width 71 height 21
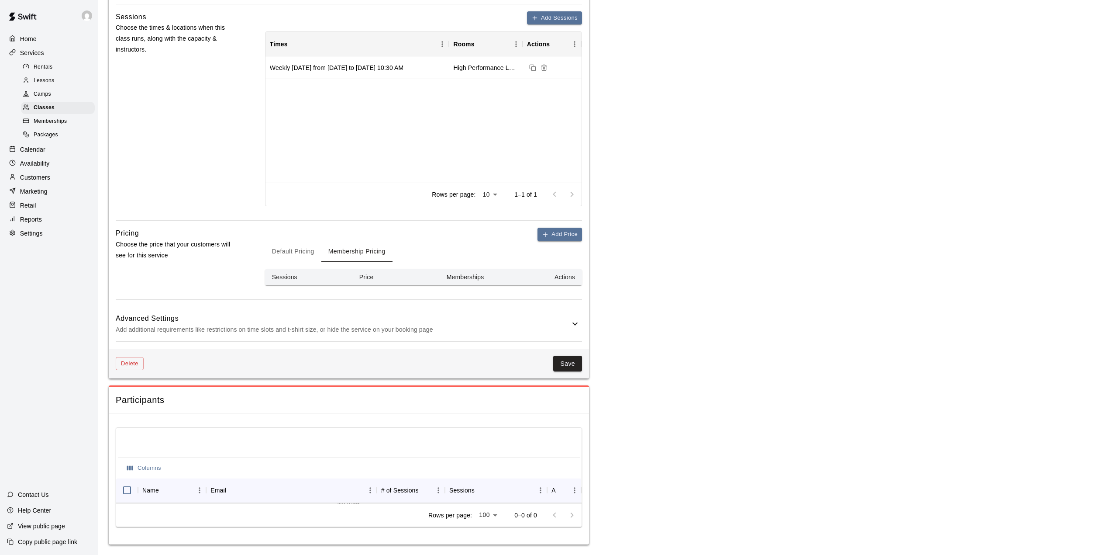
scroll to position [334, 0]
click at [297, 248] on button "Default Pricing" at bounding box center [293, 251] width 56 height 21
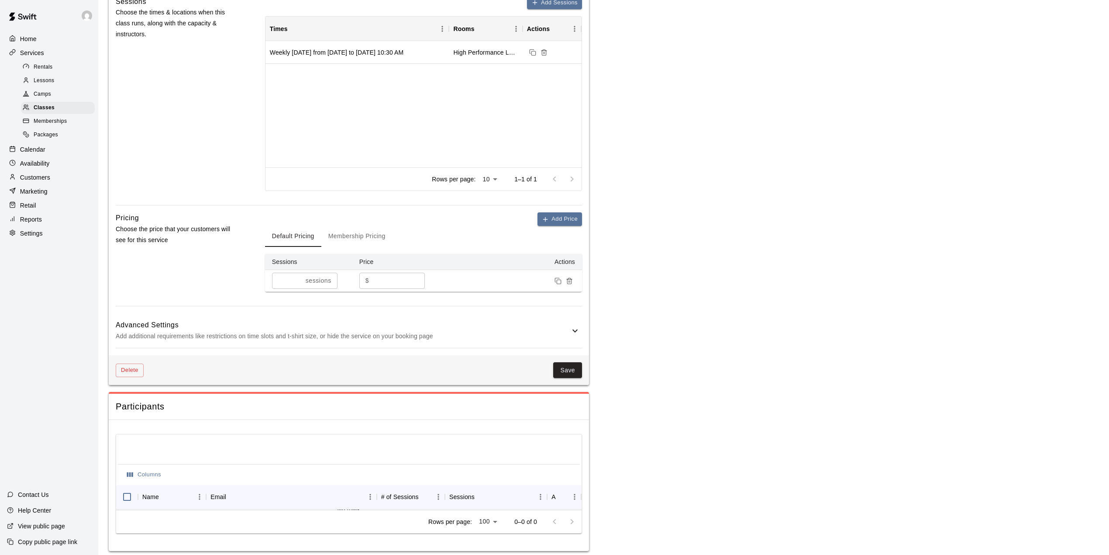
scroll to position [356, 0]
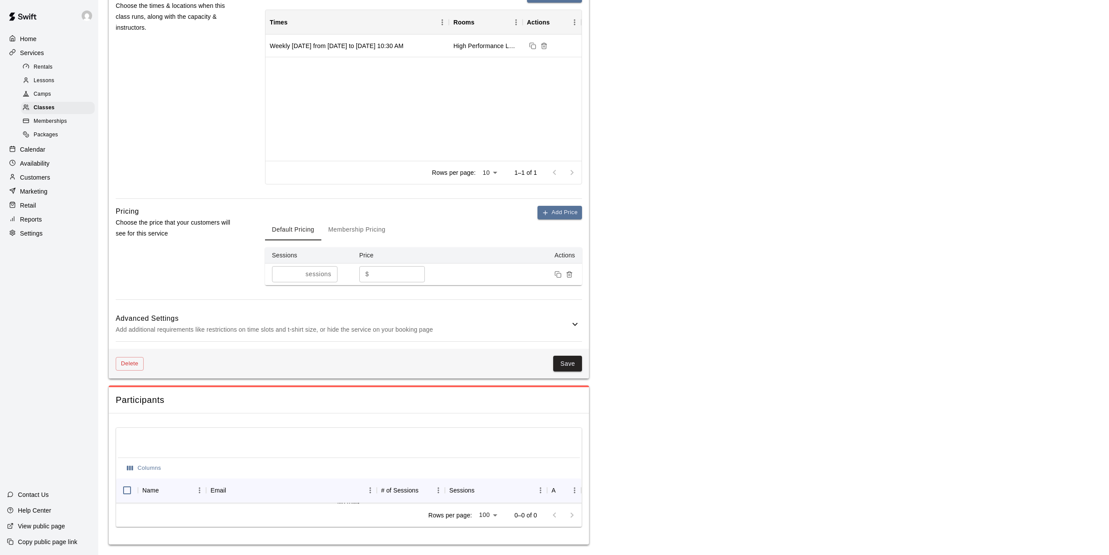
click at [577, 328] on icon at bounding box center [575, 324] width 10 height 10
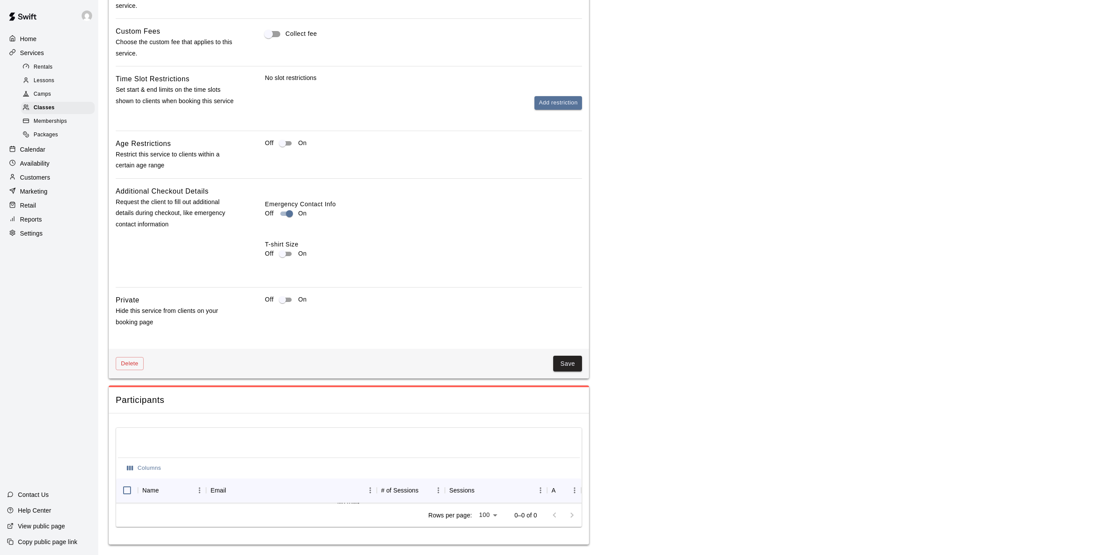
scroll to position [734, 0]
click at [152, 437] on div at bounding box center [349, 443] width 462 height 28
click at [147, 426] on div "Columns Name Email # of Sessions Sessions Actions No rows Rows per page: 100 **…" at bounding box center [349, 478] width 480 height 131
click at [572, 367] on button "Save" at bounding box center [567, 363] width 29 height 16
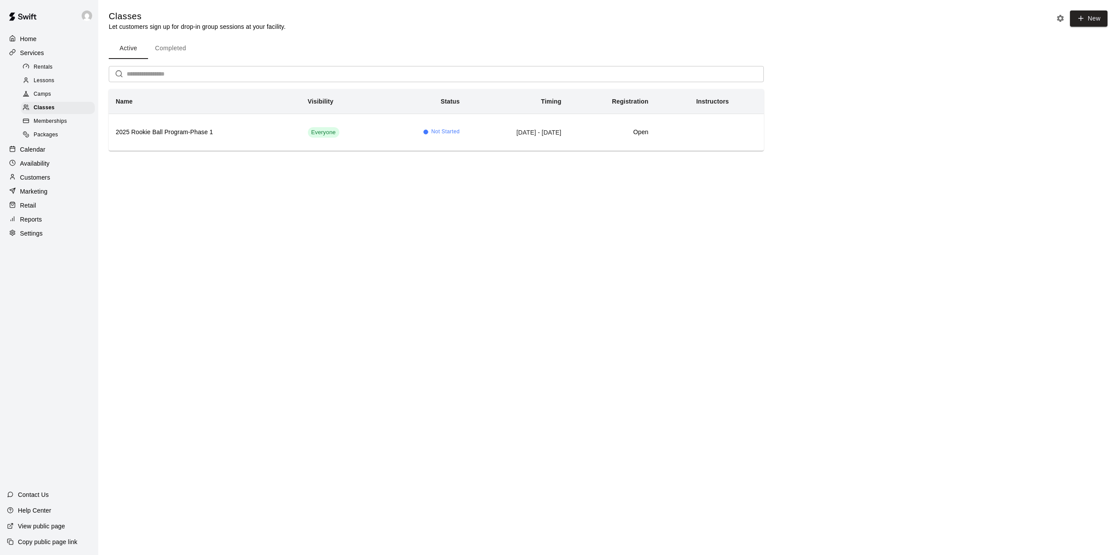
click at [30, 38] on p "Home" at bounding box center [28, 38] width 17 height 9
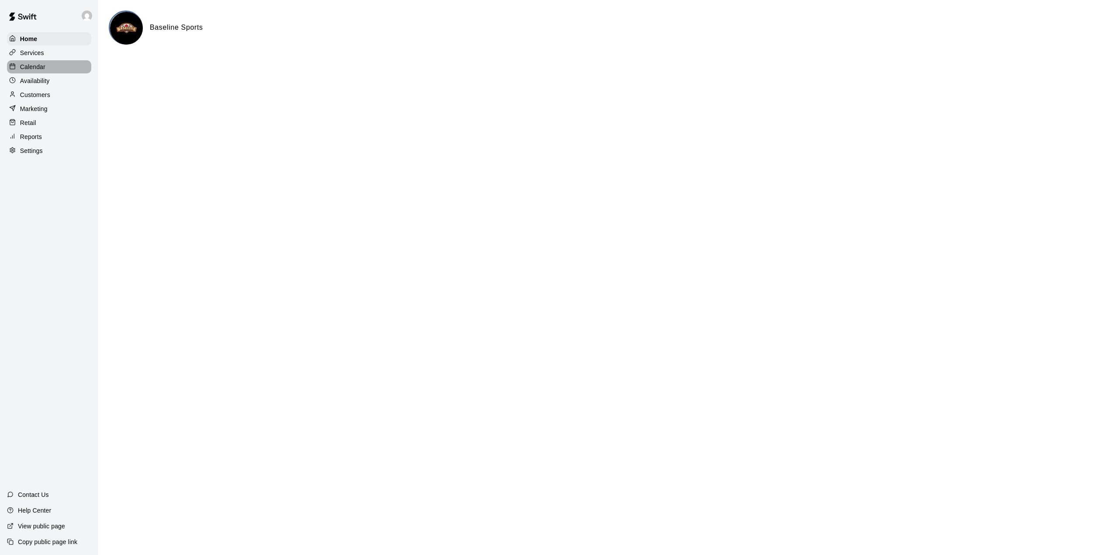
click at [33, 66] on p "Calendar" at bounding box center [32, 66] width 25 height 9
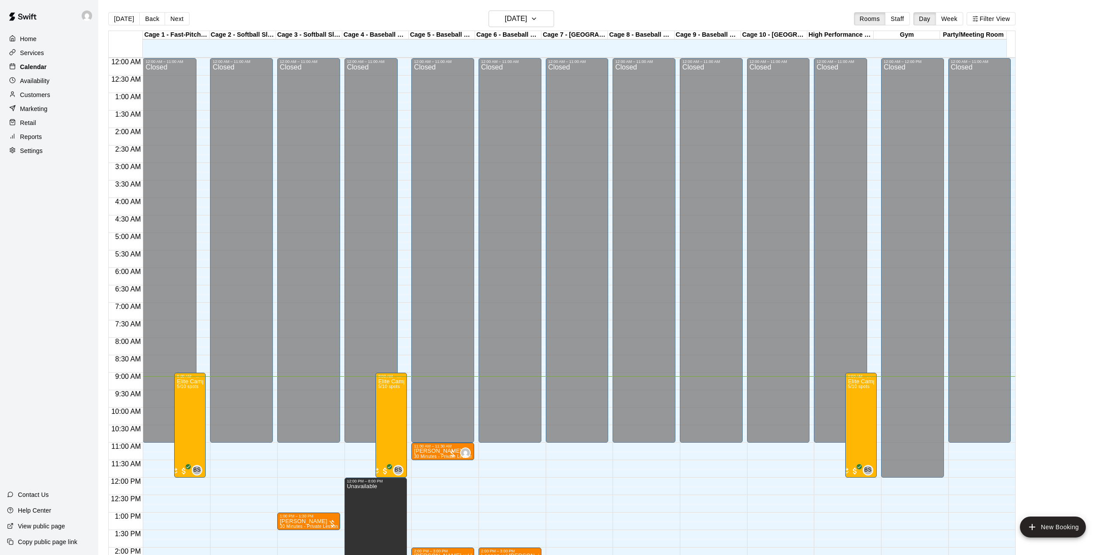
scroll to position [306, 0]
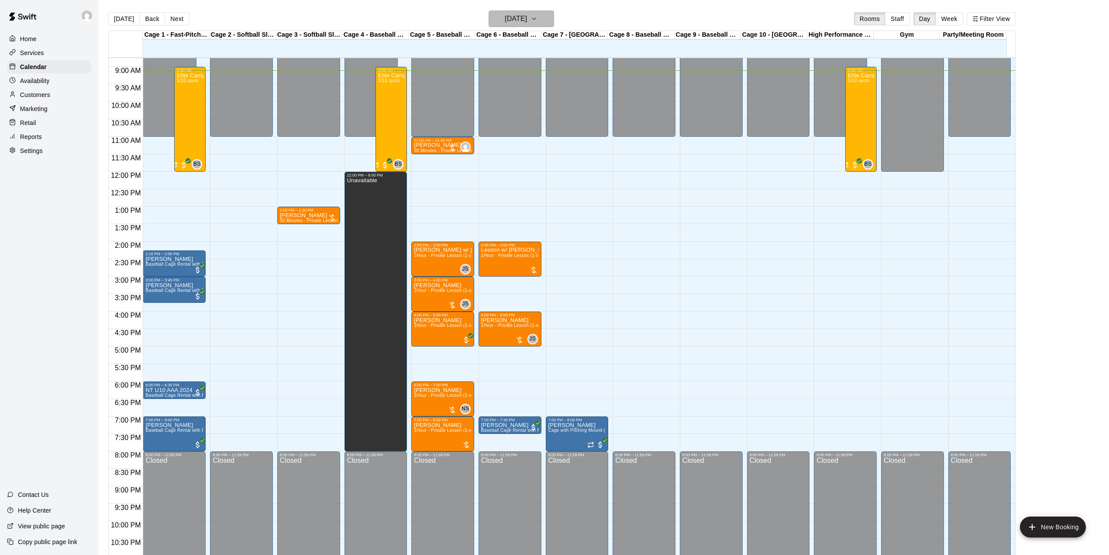
click at [527, 22] on h6 "[DATE]" at bounding box center [516, 19] width 22 height 12
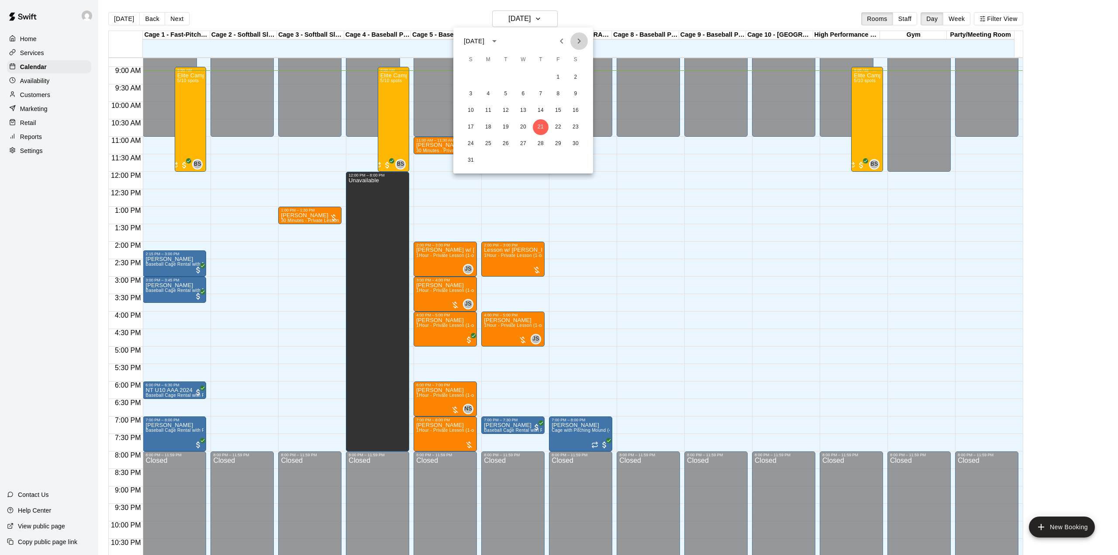
click at [577, 42] on icon "Next month" at bounding box center [579, 41] width 10 height 10
click at [576, 93] on button "13" at bounding box center [576, 94] width 16 height 16
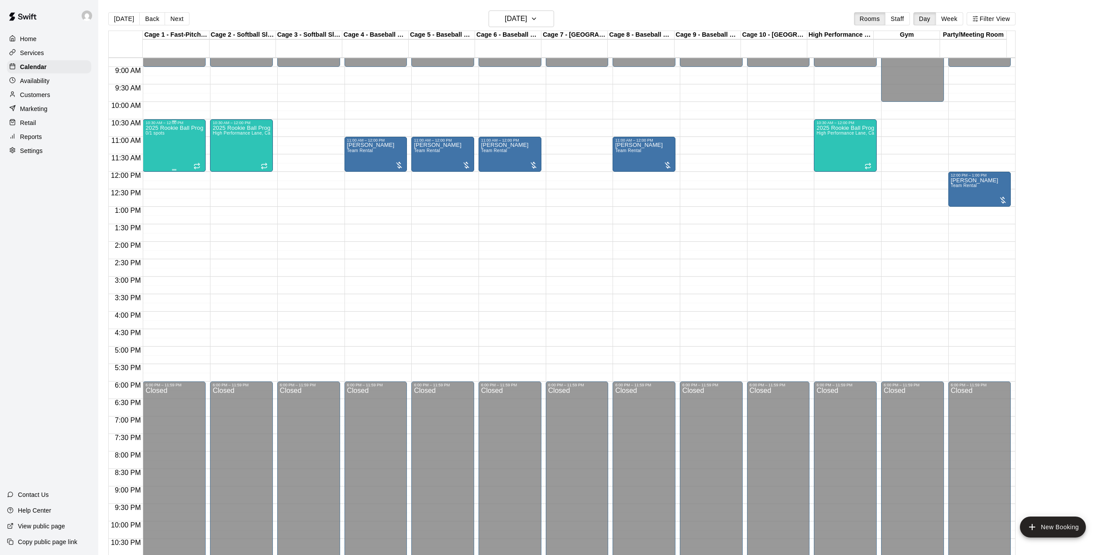
click at [166, 145] on div "2025 Rookie Ball Program-Phase 1 0/1 spots" at bounding box center [174, 402] width 58 height 555
click at [149, 152] on img "edit" at bounding box center [154, 157] width 10 height 10
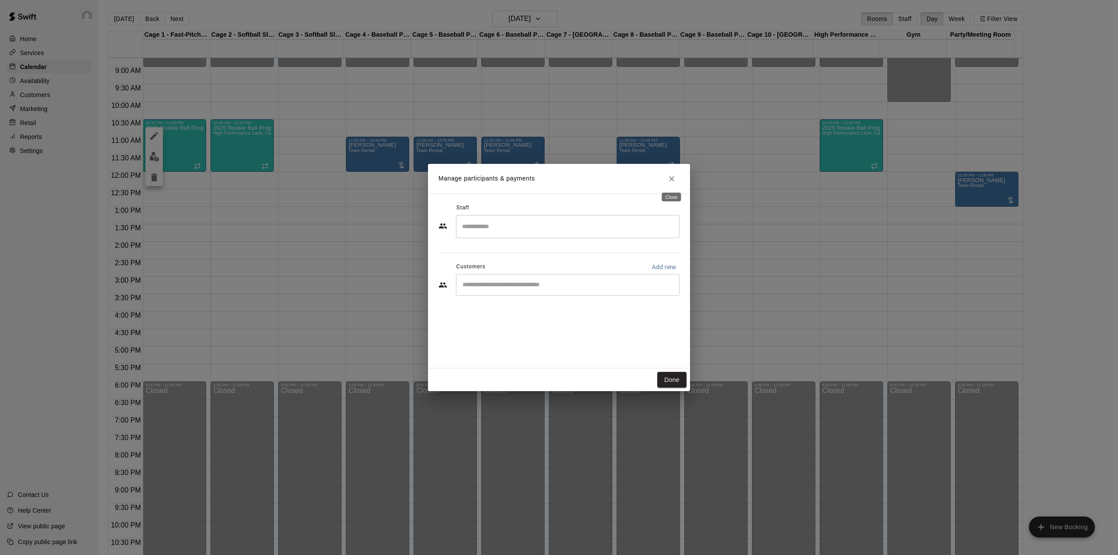
click at [666, 177] on button "Close" at bounding box center [672, 179] width 16 height 16
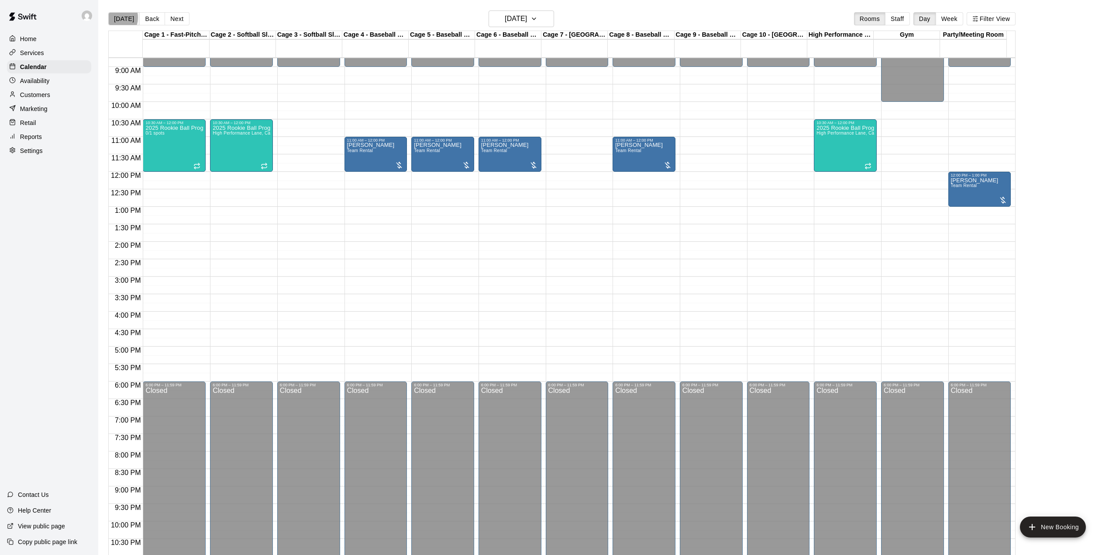
click at [114, 17] on button "[DATE]" at bounding box center [123, 18] width 31 height 13
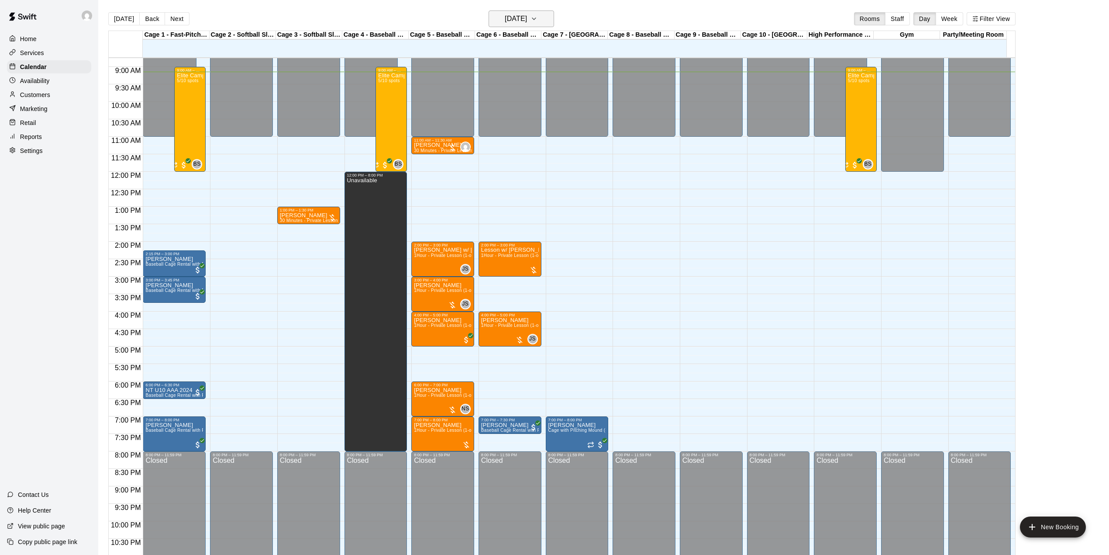
click at [538, 17] on icon "button" at bounding box center [534, 19] width 7 height 10
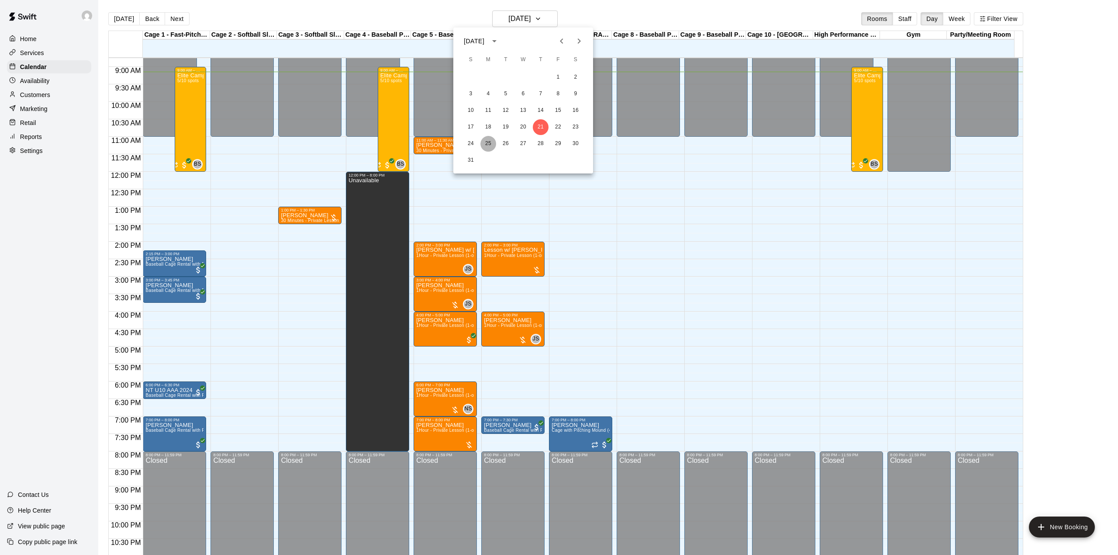
click at [491, 138] on button "25" at bounding box center [488, 144] width 16 height 16
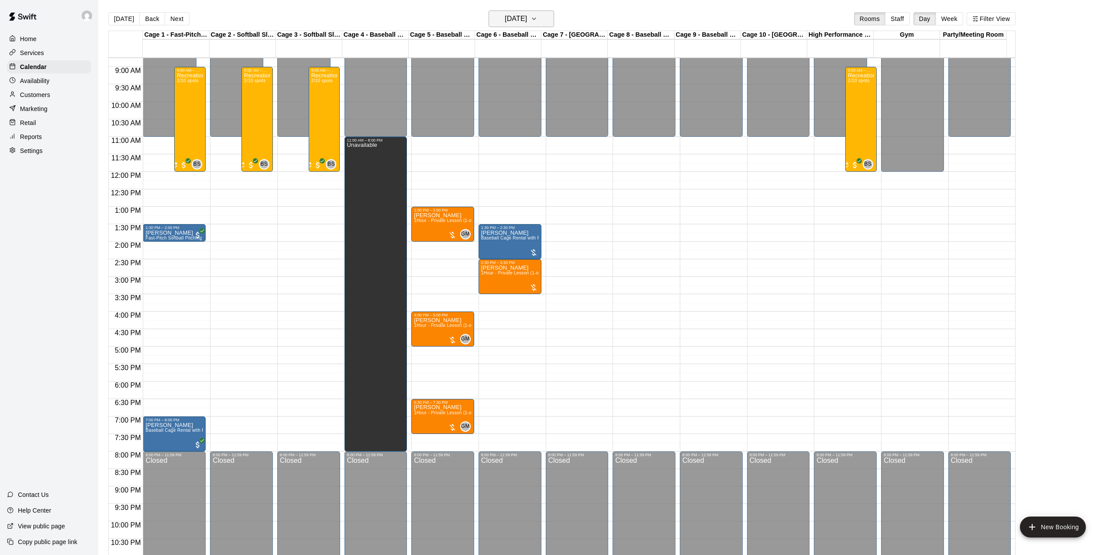
click at [527, 20] on h6 "[DATE]" at bounding box center [516, 19] width 22 height 12
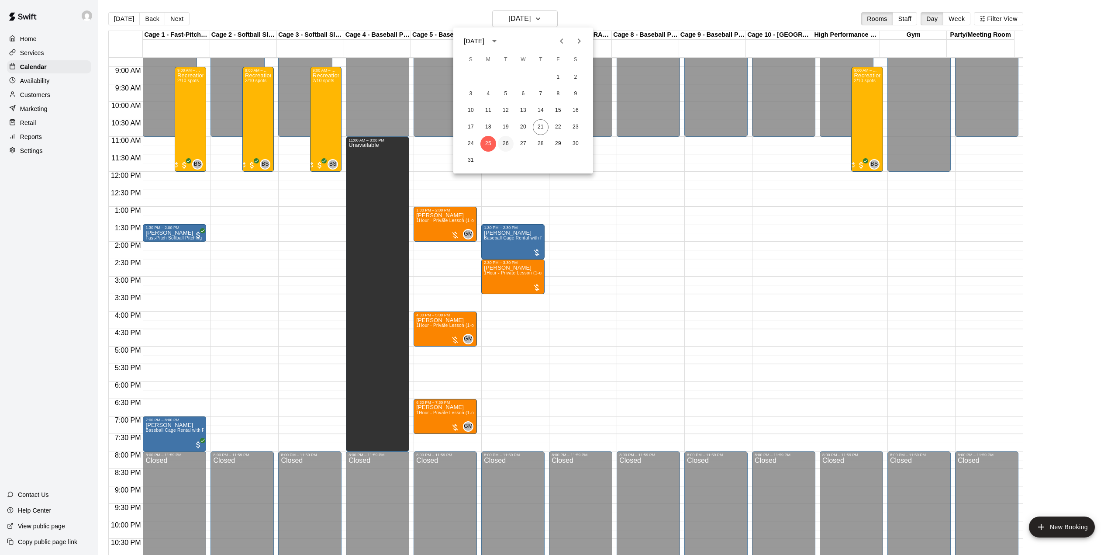
click at [505, 145] on button "26" at bounding box center [506, 144] width 16 height 16
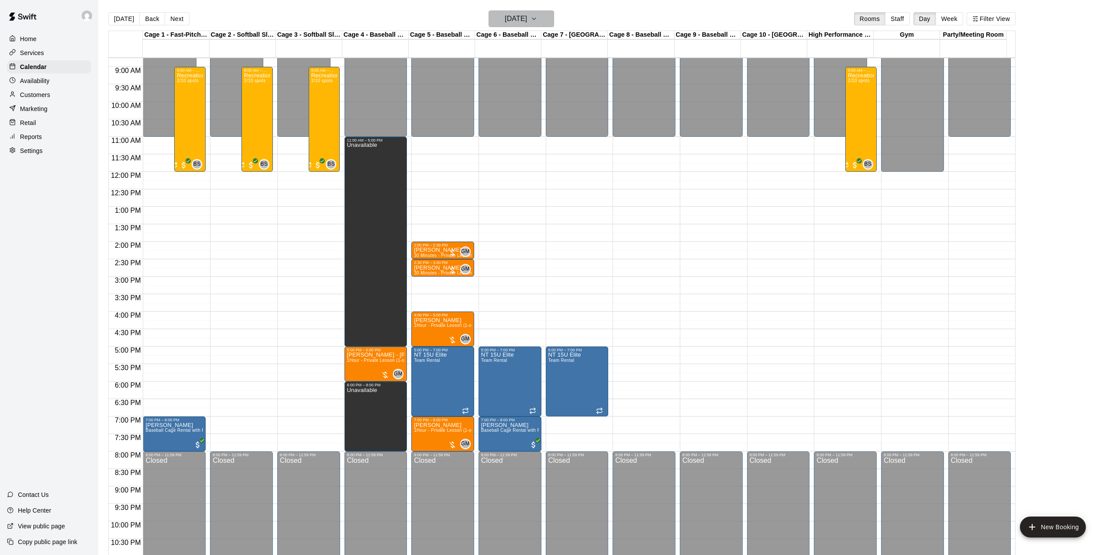
click at [538, 16] on icon "button" at bounding box center [534, 19] width 7 height 10
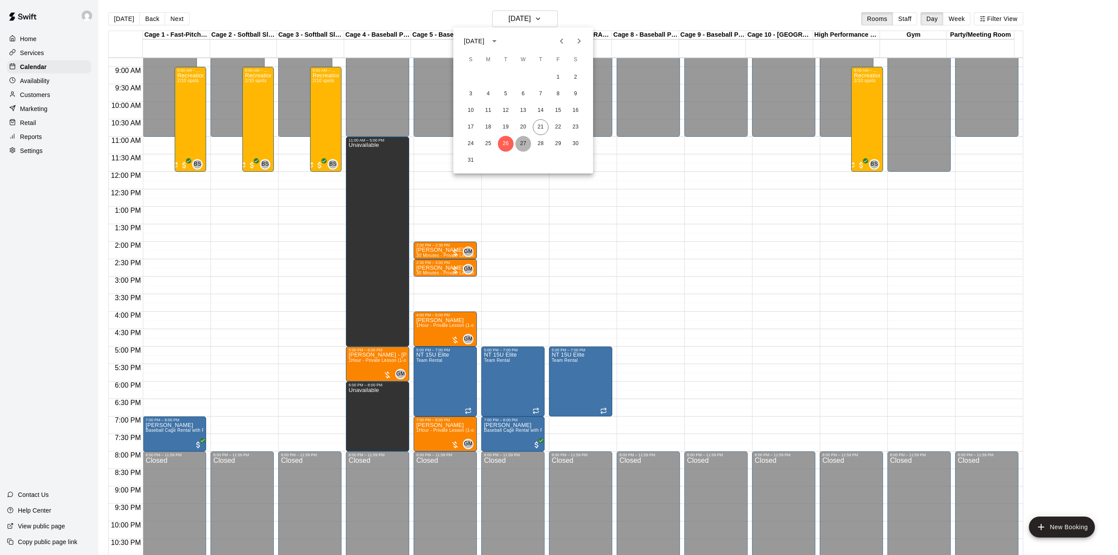
click at [518, 144] on button "27" at bounding box center [523, 144] width 16 height 16
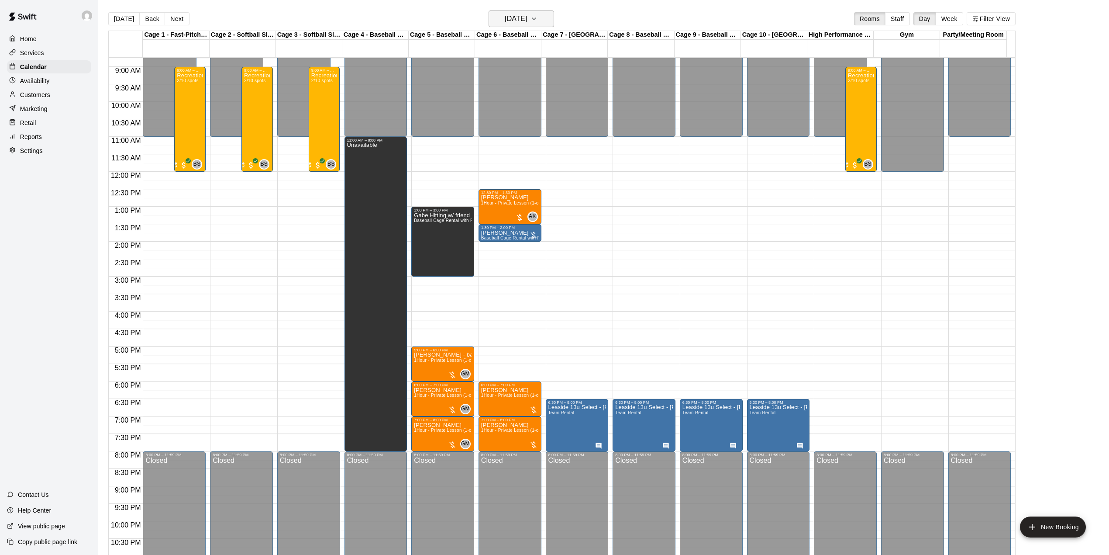
click at [538, 14] on icon "button" at bounding box center [534, 19] width 7 height 10
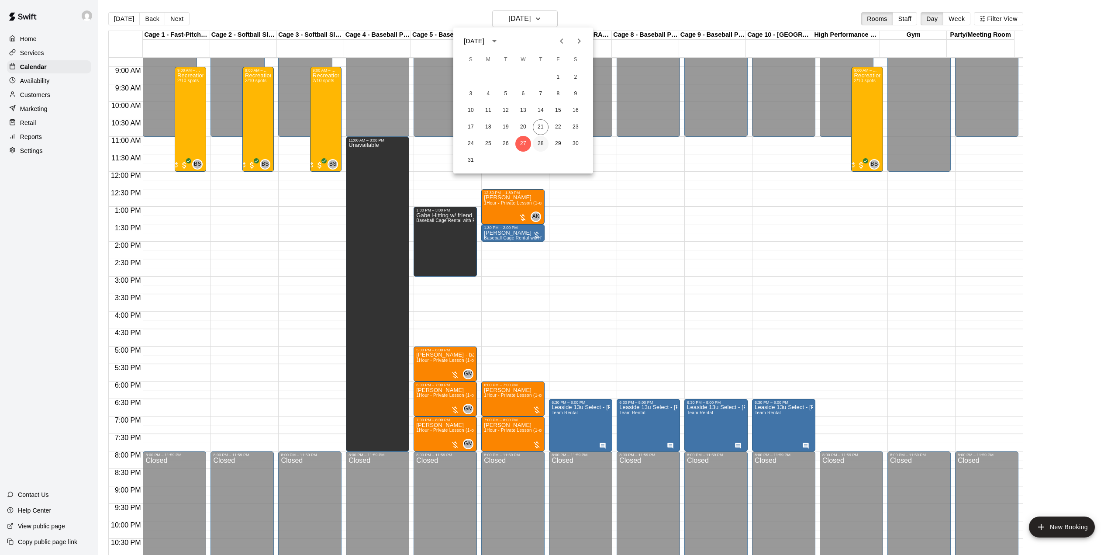
click at [541, 141] on button "28" at bounding box center [541, 144] width 16 height 16
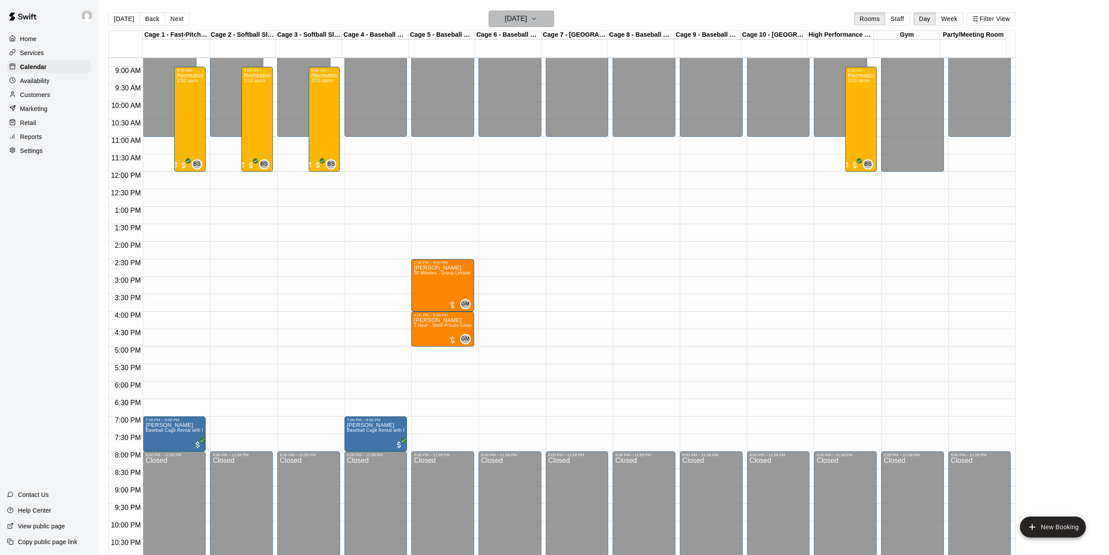
click at [538, 16] on icon "button" at bounding box center [534, 19] width 7 height 10
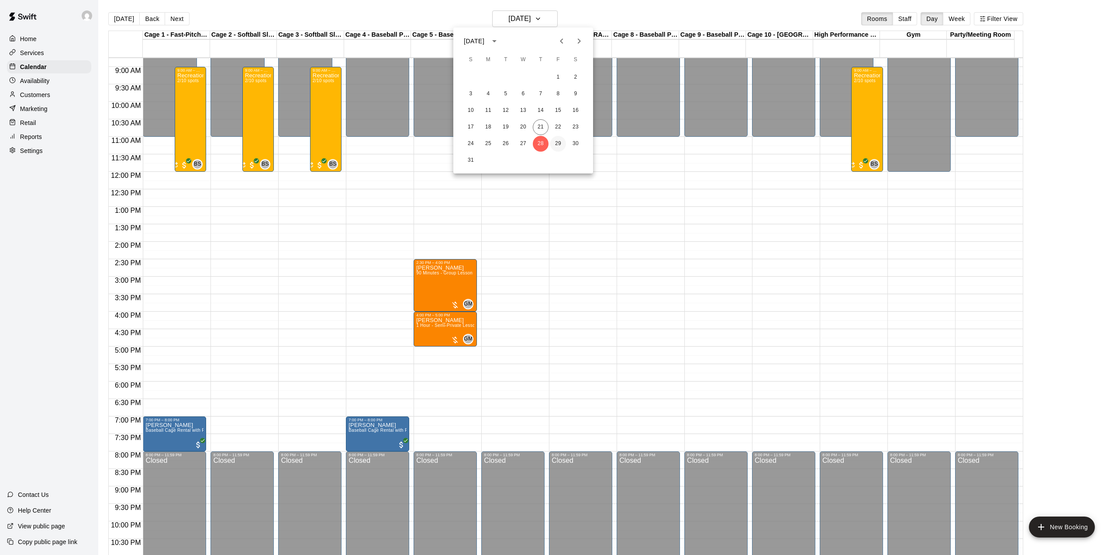
click at [555, 140] on button "29" at bounding box center [558, 144] width 16 height 16
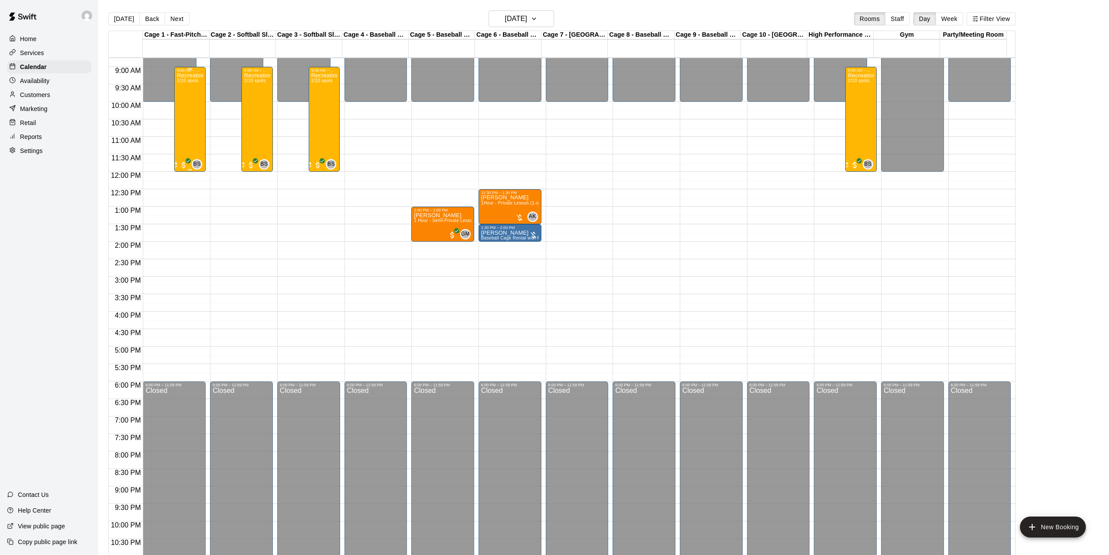
click at [182, 120] on div "Recreational Camp Half Day 2/10 spots" at bounding box center [190, 349] width 26 height 555
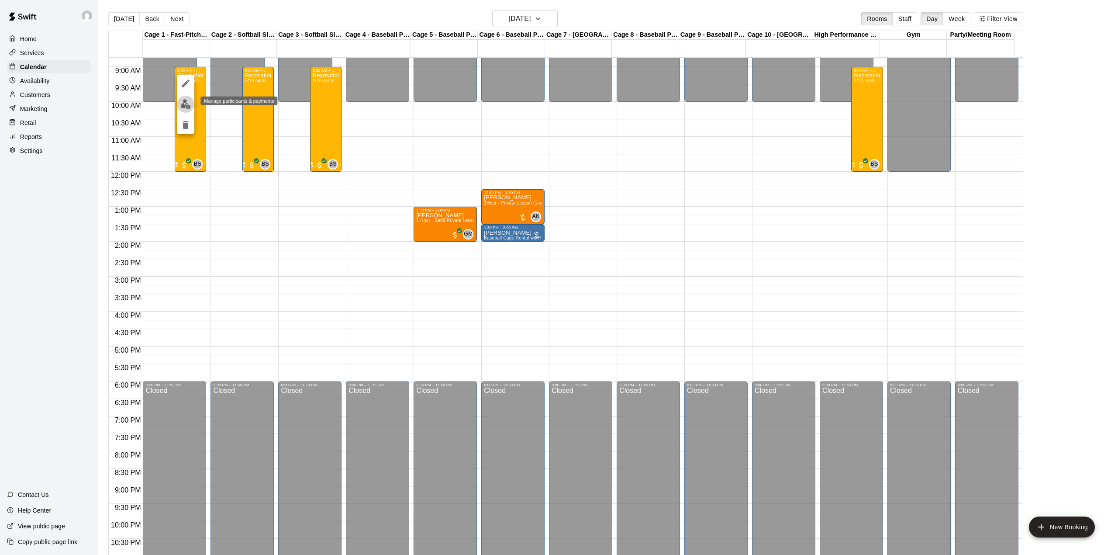
click at [189, 100] on img "edit" at bounding box center [186, 104] width 10 height 10
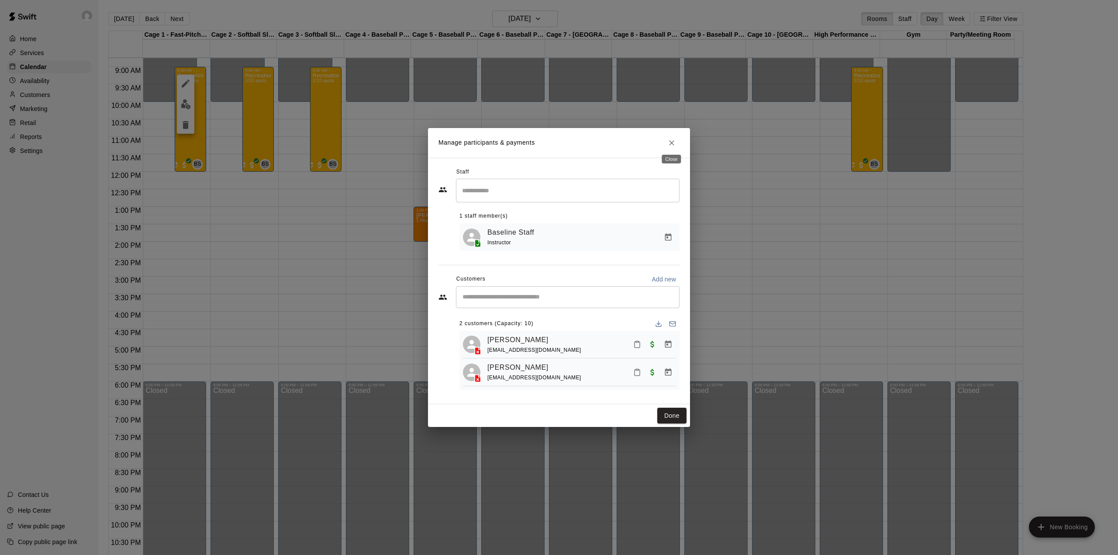
click at [670, 138] on icon "Close" at bounding box center [671, 142] width 9 height 9
